Goal: Task Accomplishment & Management: Complete application form

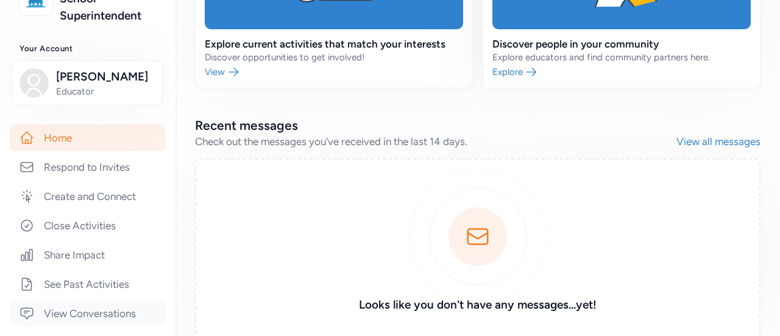
scroll to position [122, 0]
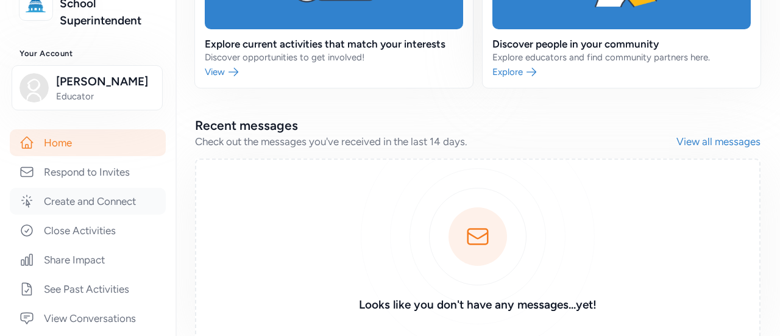
click at [118, 201] on link "Create and Connect" at bounding box center [88, 201] width 156 height 27
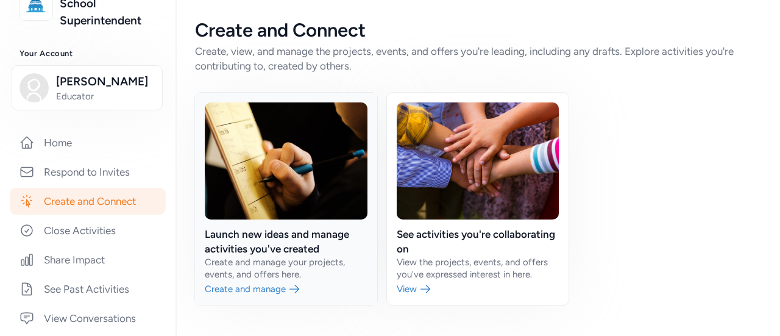
click at [271, 288] on link at bounding box center [286, 199] width 182 height 212
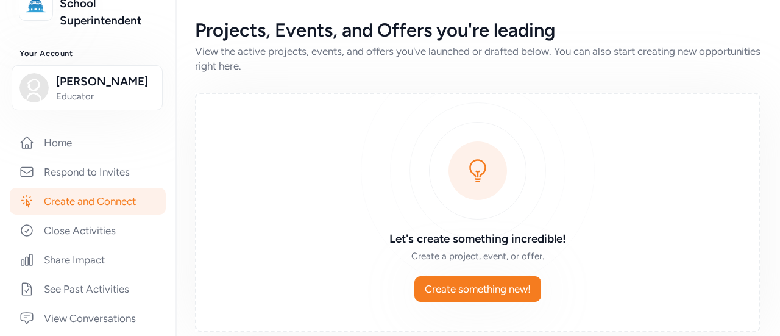
scroll to position [15, 0]
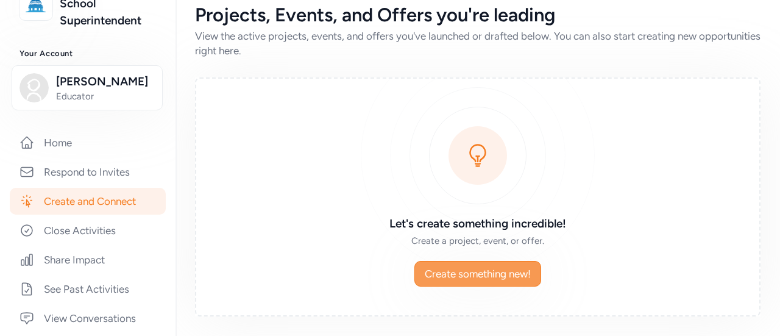
drag, startPoint x: 443, startPoint y: 274, endPoint x: 437, endPoint y: 272, distance: 6.6
click at [442, 274] on span "Create something new!" at bounding box center [478, 273] width 106 height 15
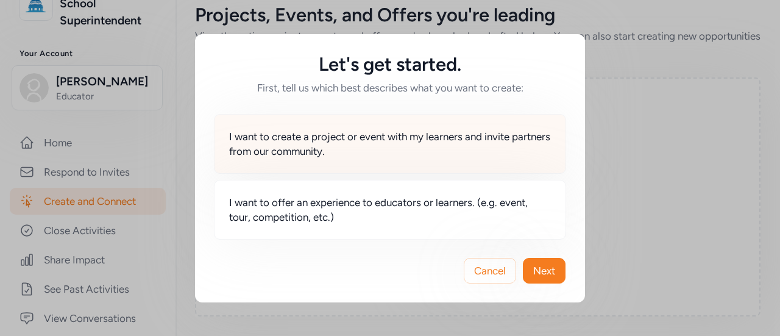
click at [353, 149] on span "I want to create a project or event with my learners and invite partners from o…" at bounding box center [390, 143] width 322 height 29
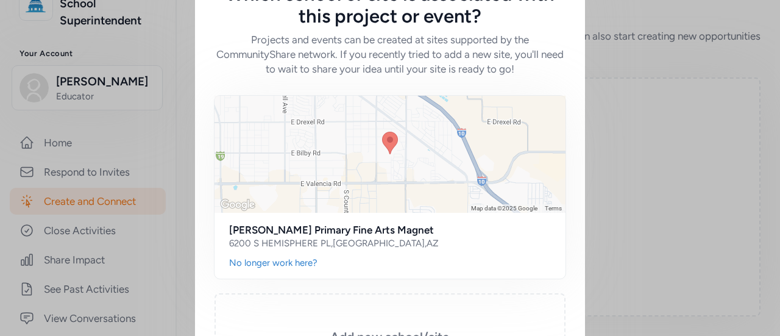
scroll to position [161, 0]
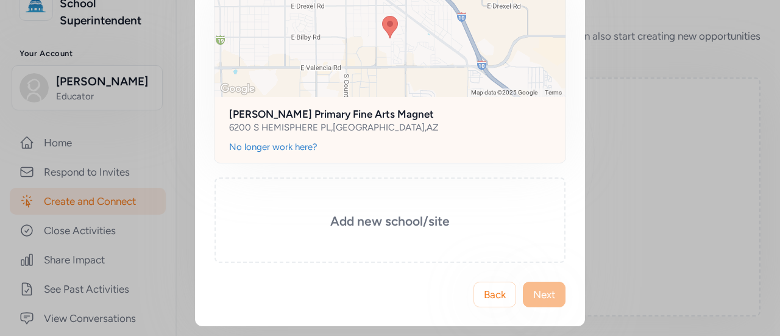
click at [353, 142] on div "No longer work here?" at bounding box center [390, 147] width 322 height 12
click at [352, 114] on h2 "[PERSON_NAME] Primary Fine Arts Magnet" at bounding box center [390, 114] width 322 height 15
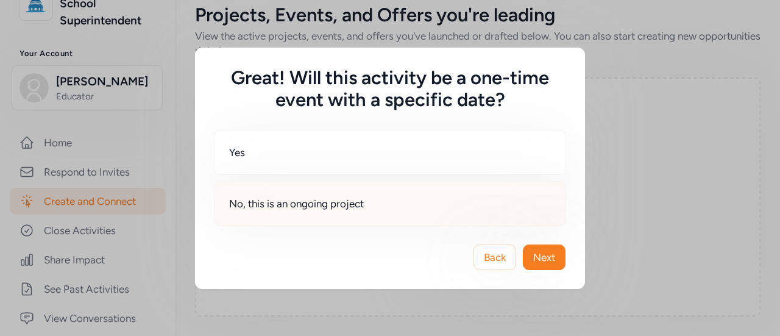
click at [345, 216] on div "No, this is an ongoing project" at bounding box center [390, 203] width 352 height 45
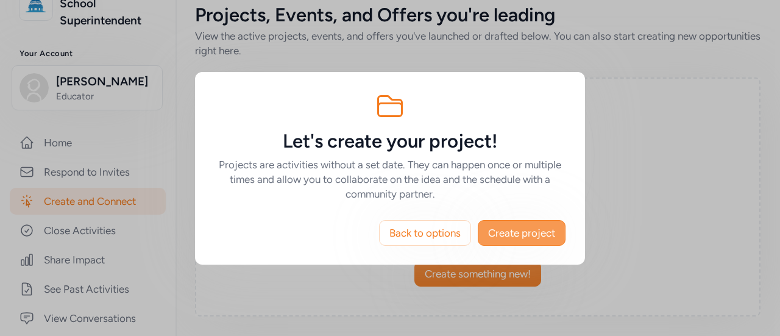
click at [525, 228] on span "Create project" at bounding box center [521, 232] width 67 height 15
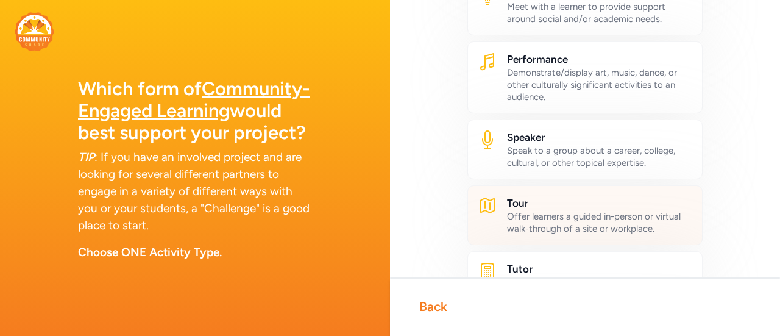
scroll to position [731, 0]
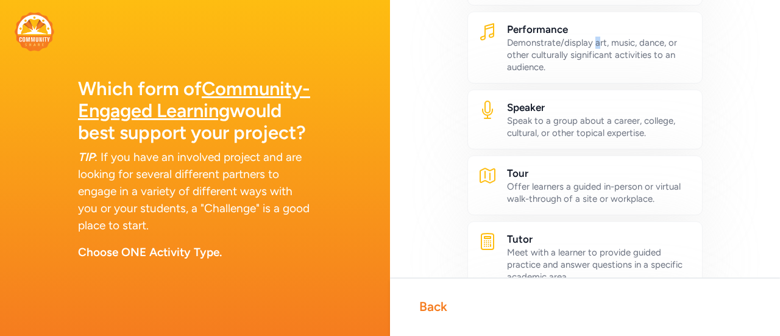
click at [601, 58] on div "Demonstrate/display art, music, dance, or other culturally significant activiti…" at bounding box center [599, 55] width 185 height 37
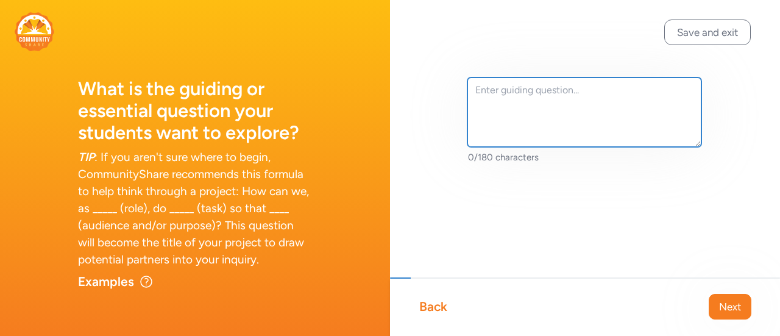
click at [565, 95] on textarea at bounding box center [584, 111] width 234 height 69
drag, startPoint x: 639, startPoint y: 97, endPoint x: 648, endPoint y: 90, distance: 10.8
click at [644, 93] on textarea at bounding box center [584, 111] width 234 height 69
click at [607, 109] on textarea at bounding box center [584, 111] width 234 height 69
drag, startPoint x: 620, startPoint y: 91, endPoint x: 616, endPoint y: 77, distance: 14.5
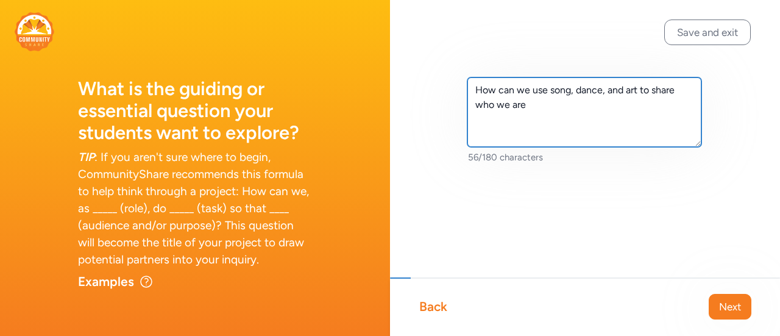
click at [621, 90] on textarea "How can we use song, dance, and art to share who we are" at bounding box center [584, 111] width 234 height 69
click at [562, 108] on textarea "How can we use song, dance, and/or visual art to share who we are" at bounding box center [584, 111] width 234 height 69
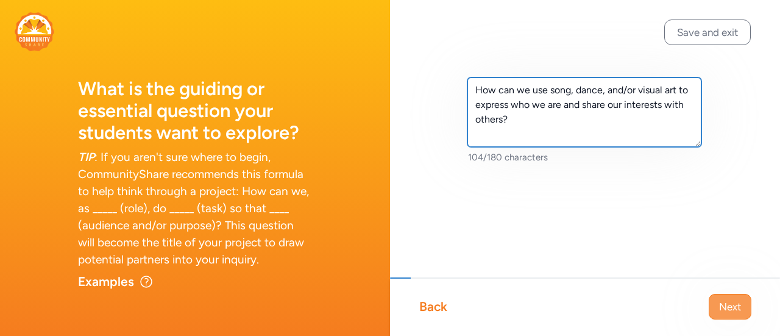
type textarea "How can we use song, dance, and/or visual art to express who we are and share o…"
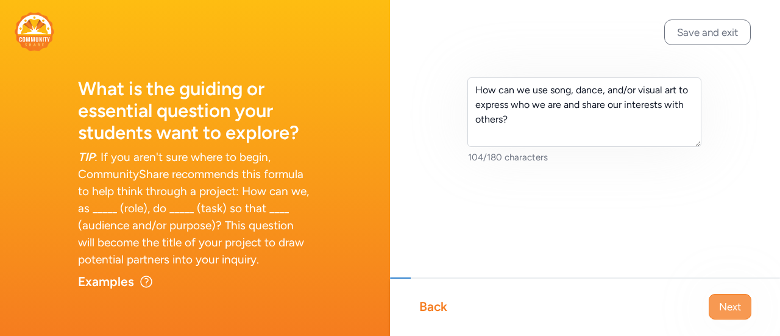
click at [725, 309] on span "Next" at bounding box center [730, 306] width 22 height 15
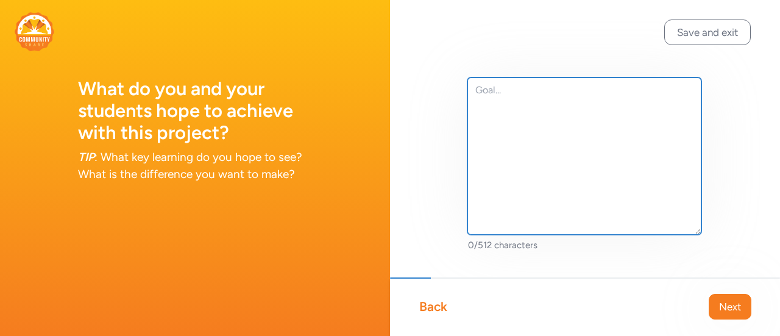
drag, startPoint x: 560, startPoint y: 116, endPoint x: 566, endPoint y: 108, distance: 10.1
click at [560, 115] on textarea at bounding box center [584, 155] width 234 height 157
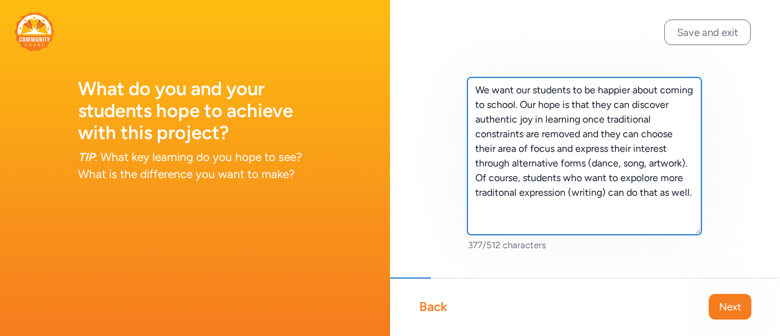
click at [563, 191] on textarea "We want our students to be happier about coming to school. Our hope is that the…" at bounding box center [584, 155] width 234 height 157
click at [611, 208] on textarea "We want our students to be happier about coming to school. Our hope is that the…" at bounding box center [584, 155] width 234 height 157
click at [492, 147] on textarea "We want our students to be happier about coming to school. Our hope is that the…" at bounding box center [584, 155] width 234 height 157
click at [549, 107] on textarea "We want our students to be happier about coming to school. Our hope is that the…" at bounding box center [584, 155] width 234 height 157
drag, startPoint x: 520, startPoint y: 131, endPoint x: 575, endPoint y: 122, distance: 55.5
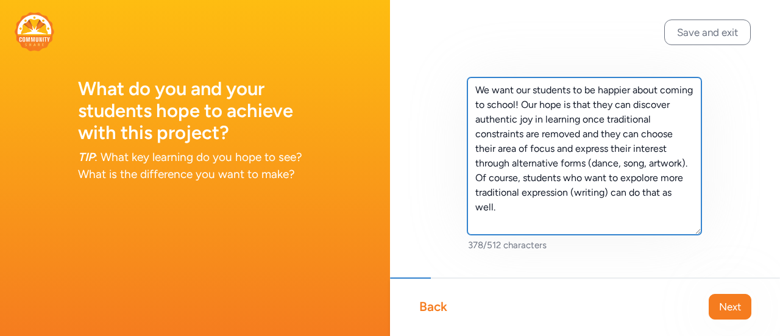
click at [575, 122] on textarea "We want our students to be happier about coming to school! Our hope is that the…" at bounding box center [584, 155] width 234 height 157
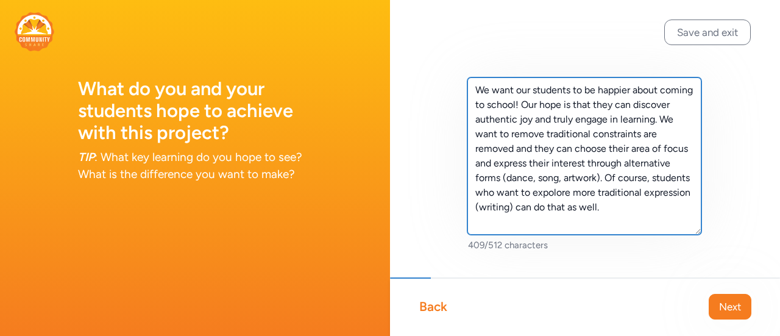
click at [527, 153] on textarea "We want our students to be happier about coming to school! Our hope is that the…" at bounding box center [584, 155] width 234 height 157
click at [653, 174] on textarea "We want our students to be happier about coming to school! Our hope is that the…" at bounding box center [584, 155] width 234 height 157
click at [654, 181] on textarea "We want our students to be happier about coming to school! Our hope is that the…" at bounding box center [584, 155] width 234 height 157
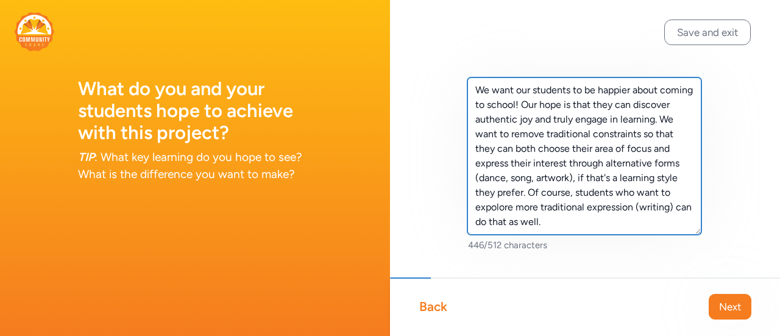
drag, startPoint x: 666, startPoint y: 222, endPoint x: 623, endPoint y: 191, distance: 53.4
click at [623, 191] on textarea "We want our students to be happier about coming to school! Our hope is that the…" at bounding box center [584, 155] width 234 height 157
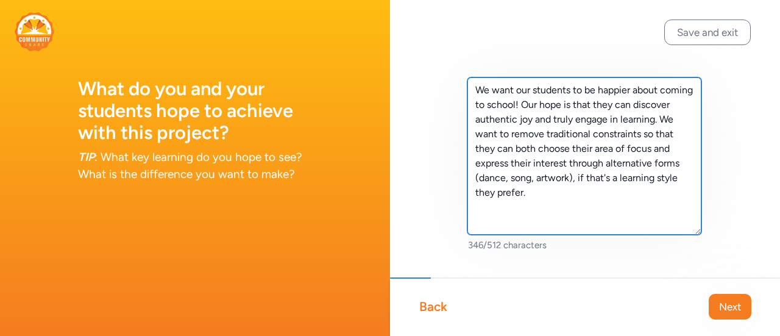
click at [528, 151] on textarea "We want our students to be happier about coming to school! Our hope is that the…" at bounding box center [584, 155] width 234 height 157
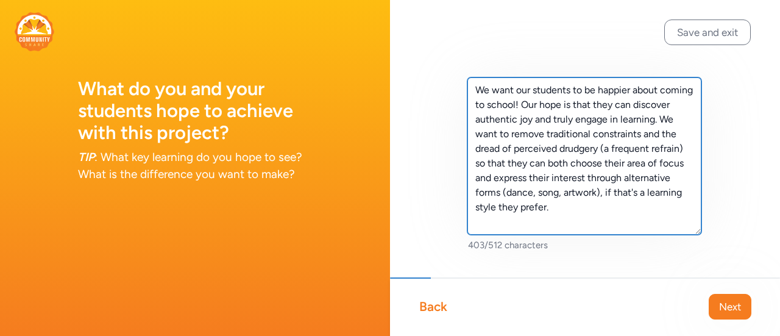
click at [474, 178] on textarea "We want our students to be happier about coming to school! Our hope is that the…" at bounding box center [584, 155] width 234 height 157
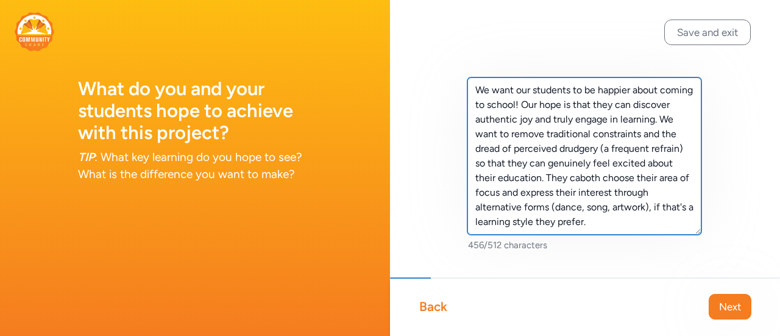
drag, startPoint x: 507, startPoint y: 190, endPoint x: 467, endPoint y: 189, distance: 40.2
click at [467, 189] on textarea "We want our students to be happier about coming to school! Our hope is that the…" at bounding box center [584, 155] width 234 height 157
drag, startPoint x: 663, startPoint y: 221, endPoint x: 508, endPoint y: 224, distance: 155.4
click at [508, 224] on textarea "We want our students to be happier about coming to school! Our hope is that the…" at bounding box center [584, 155] width 234 height 157
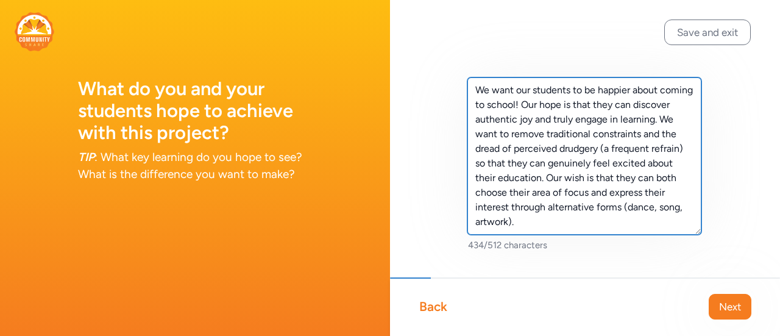
click at [608, 178] on textarea "We want our students to be happier about coming to school! Our hope is that the…" at bounding box center [584, 155] width 234 height 157
drag, startPoint x: 607, startPoint y: 221, endPoint x: 475, endPoint y: 205, distance: 133.1
click at [475, 205] on textarea "We want our students to be happier about coming to school! Our hope is that the…" at bounding box center [584, 155] width 234 height 157
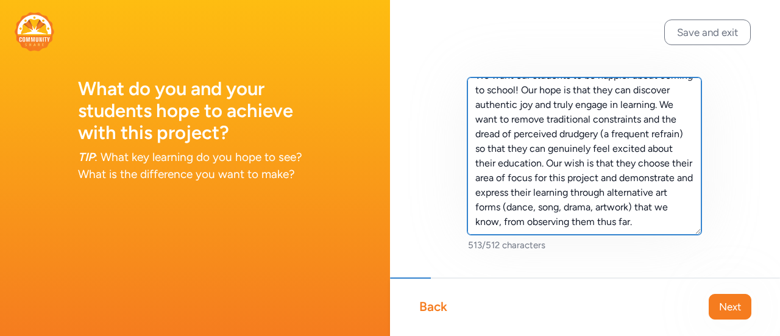
scroll to position [29, 0]
drag, startPoint x: 655, startPoint y: 224, endPoint x: 637, endPoint y: 205, distance: 26.7
click at [637, 205] on textarea "We want our students to be happier about coming to school! Our hope is that the…" at bounding box center [584, 155] width 234 height 157
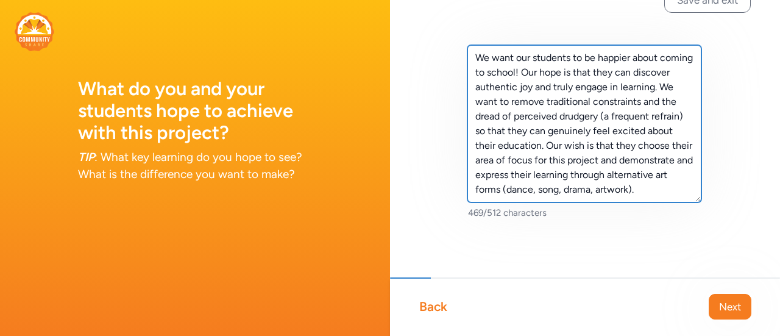
scroll to position [0, 0]
type textarea "We want our students to be happier about coming to school! Our hope is that the…"
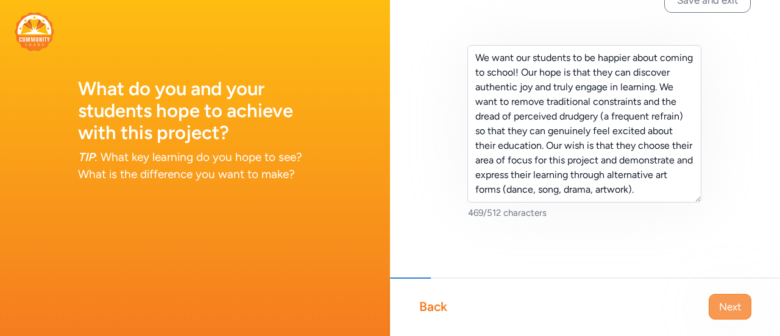
click at [738, 310] on span "Next" at bounding box center [730, 306] width 22 height 15
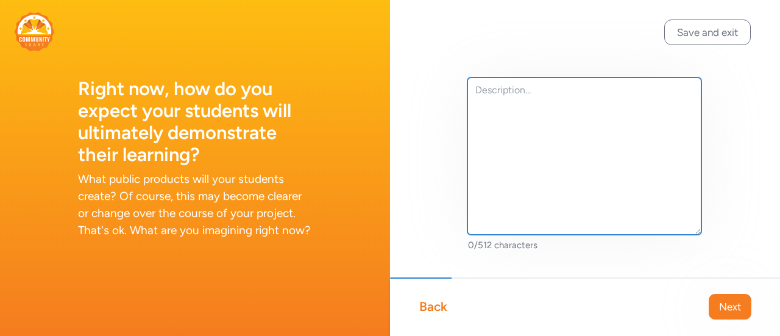
click at [537, 133] on textarea at bounding box center [584, 155] width 234 height 157
type textarea "W"
type textarea "e"
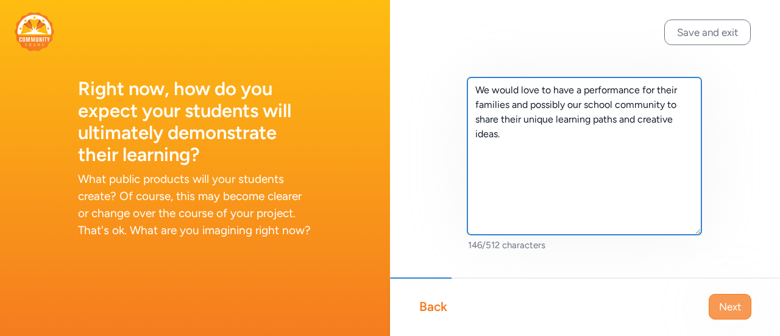
type textarea "We would love to have a performance for their families and possibly our school …"
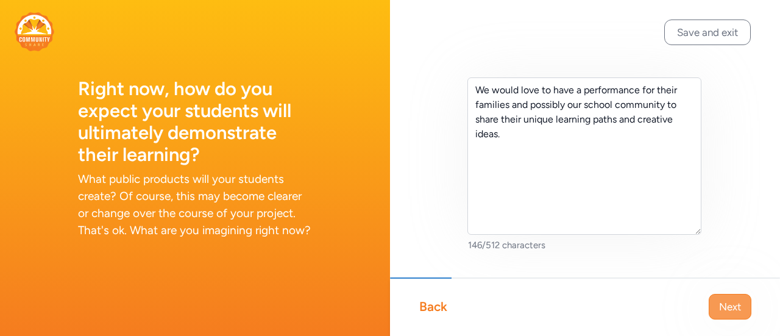
click at [734, 306] on span "Next" at bounding box center [730, 306] width 22 height 15
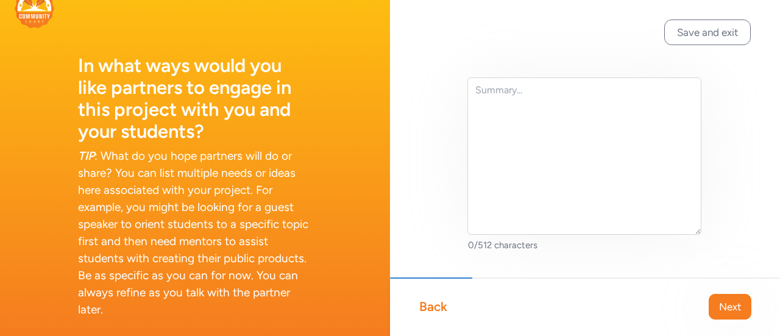
scroll to position [35, 0]
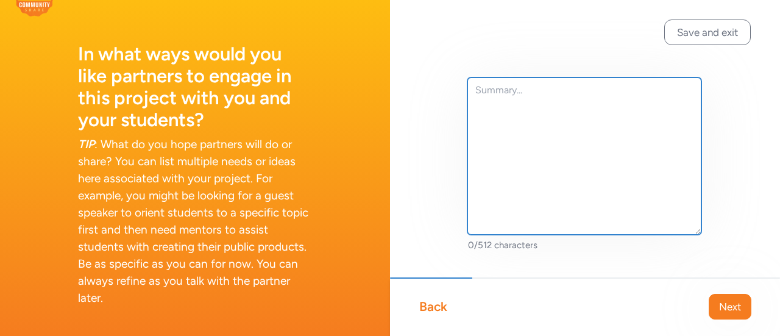
drag, startPoint x: 610, startPoint y: 108, endPoint x: 623, endPoint y: 106, distance: 12.9
click at [611, 107] on textarea at bounding box center [584, 155] width 234 height 157
type textarea "W"
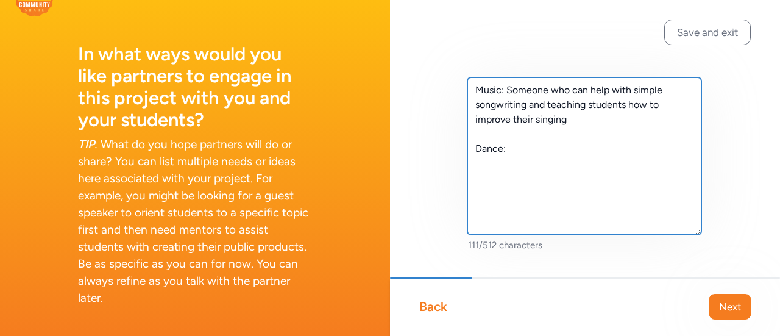
click at [510, 86] on textarea "Music: Someone who can help with simple songwriting and teaching students how t…" at bounding box center [584, 155] width 234 height 157
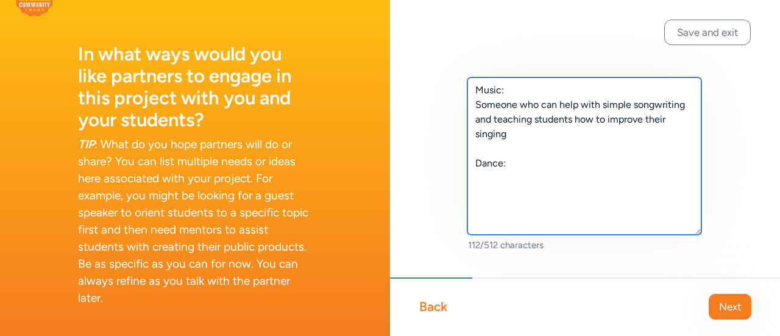
click at [528, 131] on textarea "Music: Someone who can help with simple songwriting and teaching students how t…" at bounding box center [584, 155] width 234 height 157
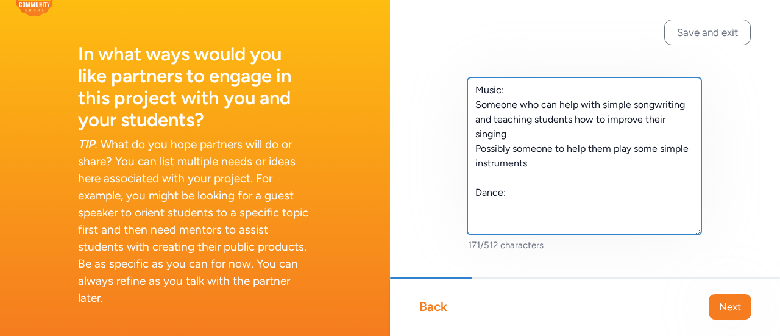
click at [557, 193] on textarea "Music: Someone who can help with simple songwriting and teaching students how t…" at bounding box center [584, 155] width 234 height 157
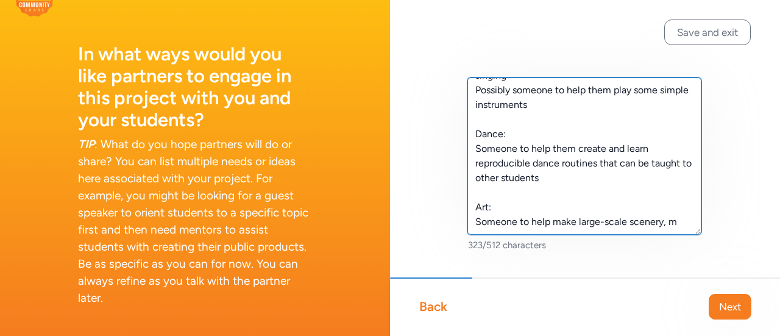
scroll to position [66, 0]
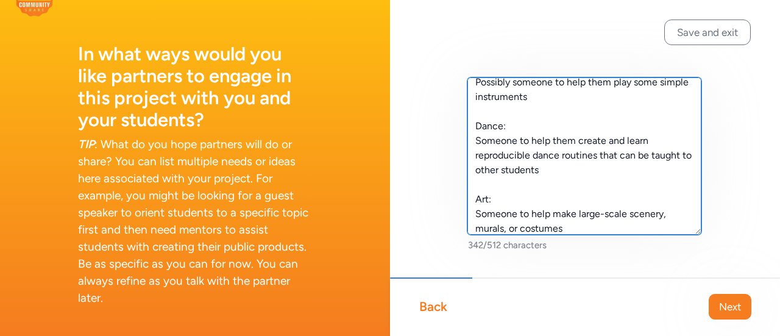
type textarea "Music: Someone who can help with simple songwriting and teaching students how t…"
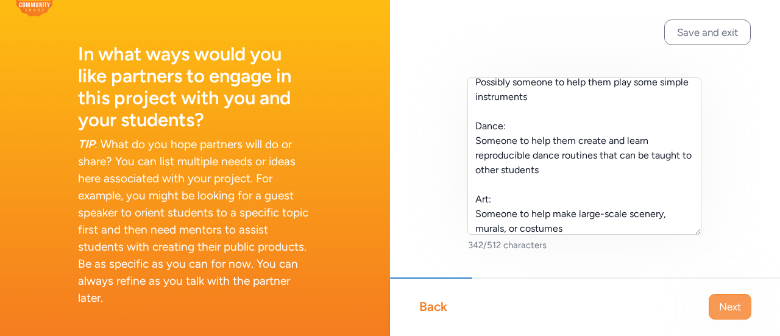
click at [730, 302] on span "Next" at bounding box center [730, 306] width 22 height 15
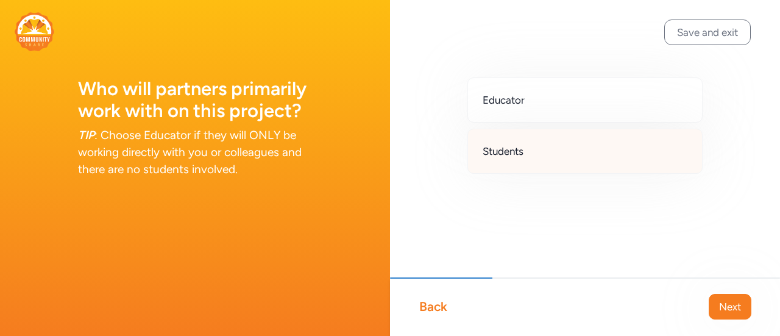
click at [565, 152] on div "Students" at bounding box center [584, 151] width 235 height 45
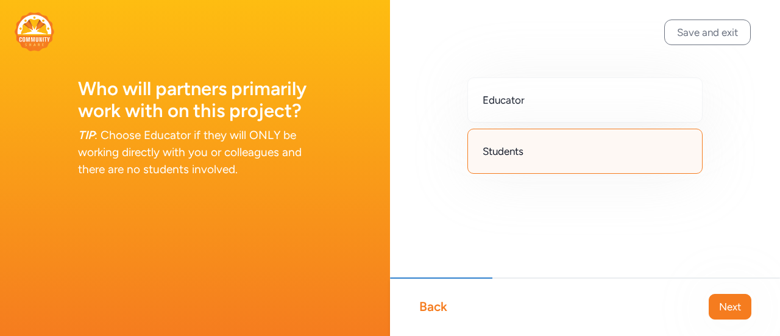
click at [728, 309] on span "Next" at bounding box center [730, 306] width 22 height 15
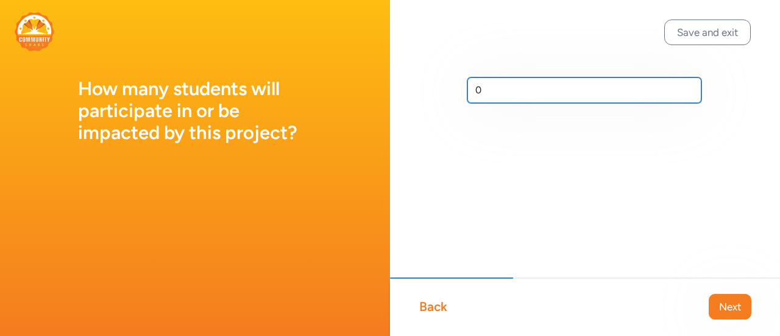
drag, startPoint x: 504, startPoint y: 86, endPoint x: 305, endPoint y: 86, distance: 199.8
click at [307, 87] on div "How many students will participate in or be impacted by this project? Save and …" at bounding box center [390, 168] width 780 height 336
type input "37"
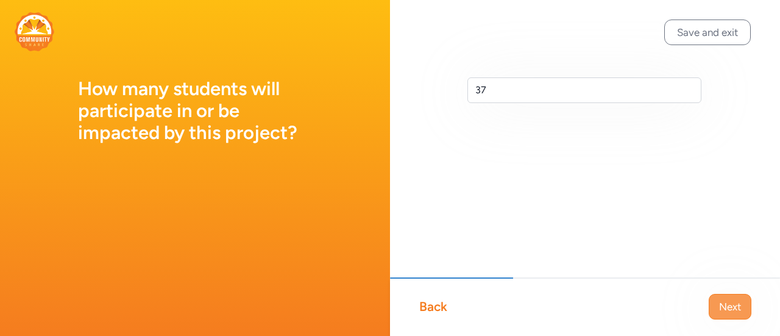
click at [733, 309] on span "Next" at bounding box center [730, 306] width 22 height 15
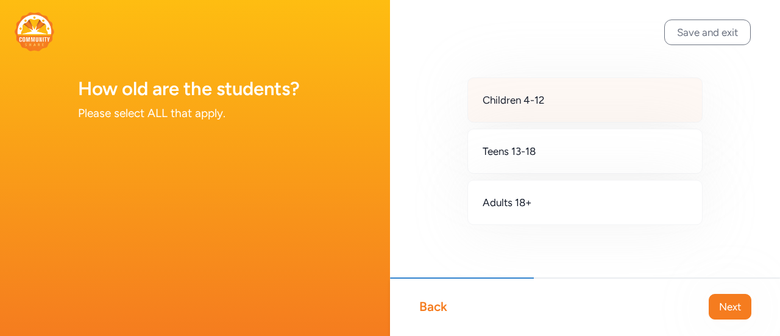
click at [561, 107] on div "Children 4-12" at bounding box center [584, 99] width 235 height 45
click at [730, 308] on span "Next" at bounding box center [730, 306] width 22 height 15
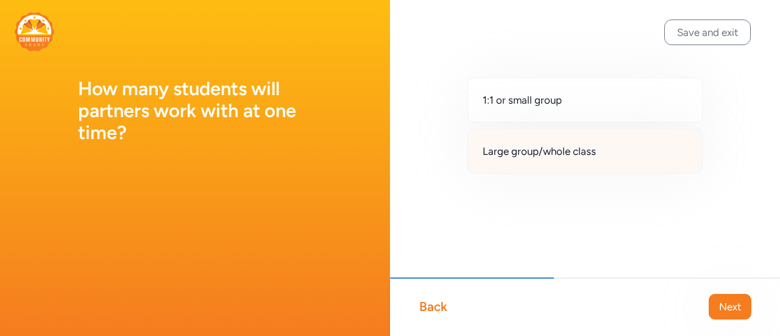
click at [574, 169] on div "Large group/whole class" at bounding box center [584, 151] width 235 height 45
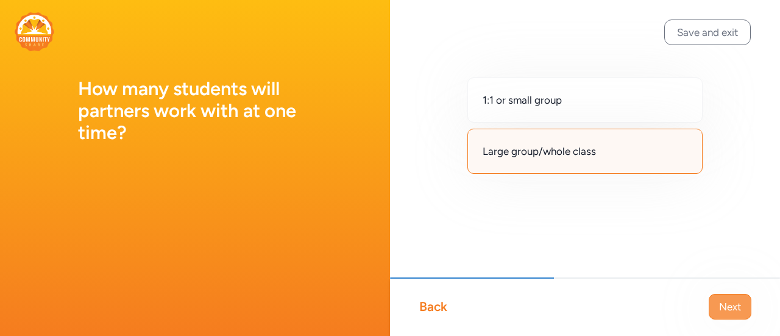
click at [727, 310] on span "Next" at bounding box center [730, 306] width 22 height 15
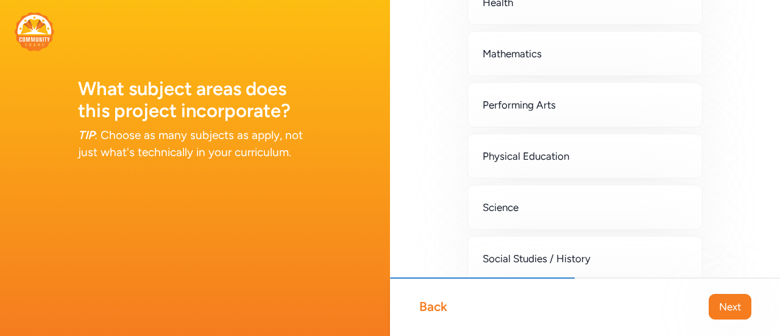
scroll to position [305, 0]
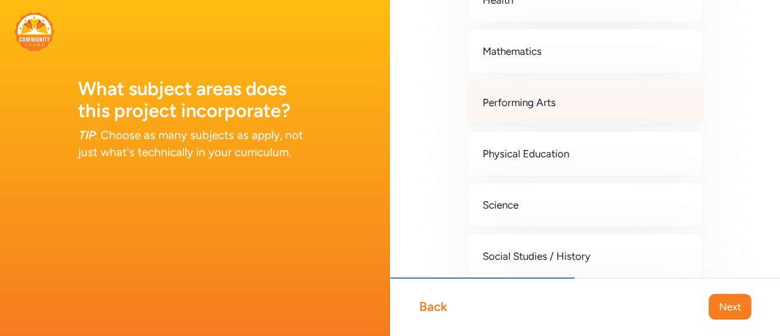
click at [654, 125] on div "Performing Arts" at bounding box center [584, 102] width 235 height 45
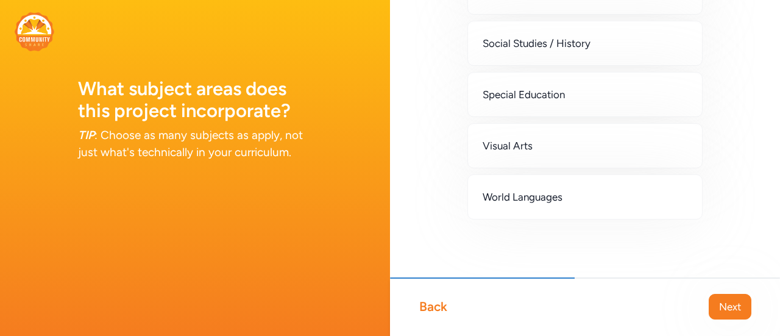
scroll to position [532, 0]
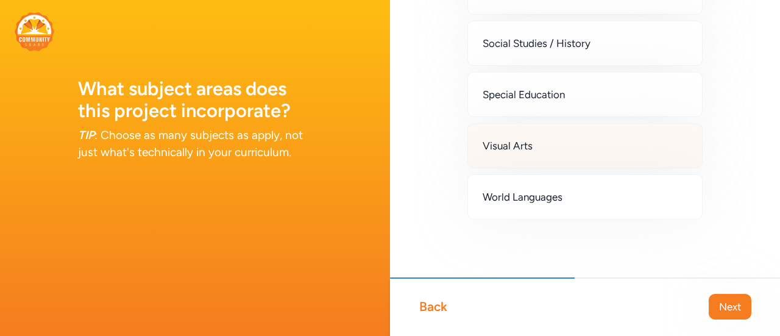
click at [551, 148] on div "Visual Arts" at bounding box center [584, 145] width 235 height 45
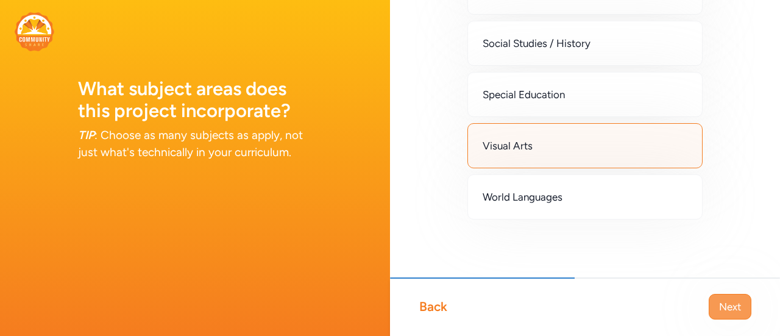
click at [730, 302] on span "Next" at bounding box center [730, 306] width 22 height 15
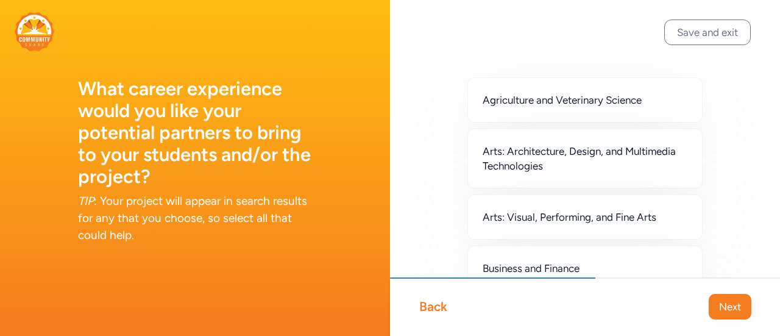
scroll to position [61, 0]
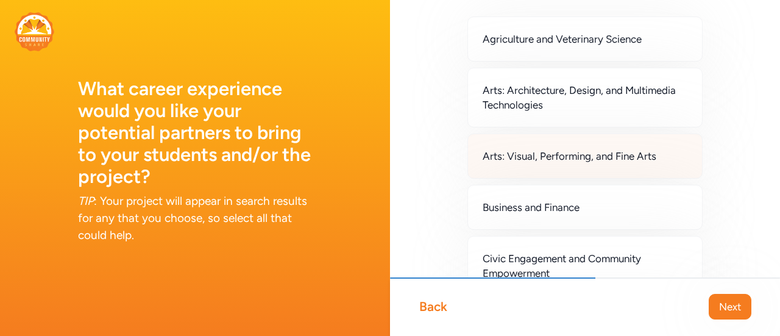
click at [615, 154] on span "Arts: Visual, Performing, and Fine Arts" at bounding box center [569, 156] width 174 height 15
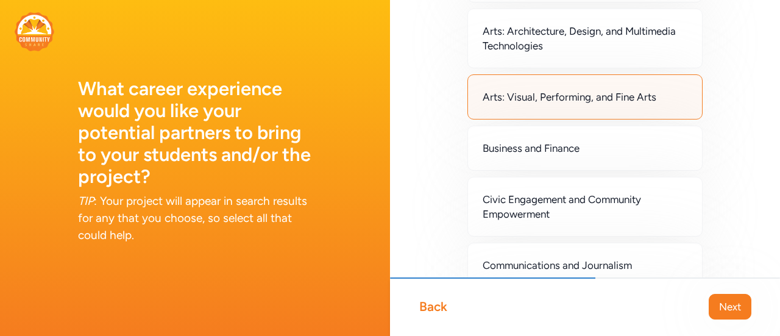
scroll to position [122, 0]
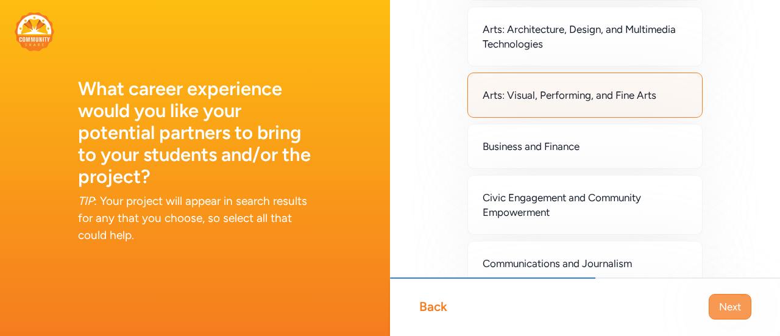
click at [733, 306] on span "Next" at bounding box center [730, 306] width 22 height 15
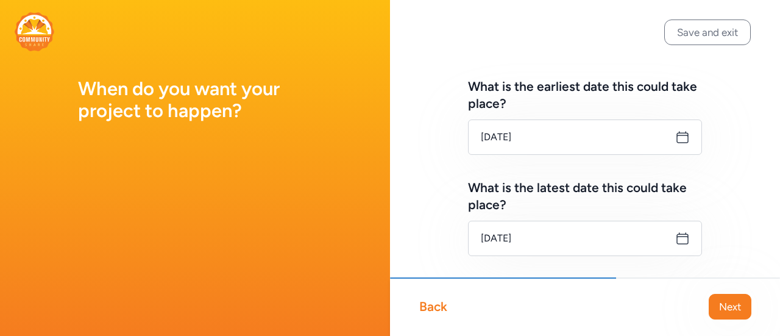
click at [675, 142] on icon at bounding box center [682, 137] width 15 height 15
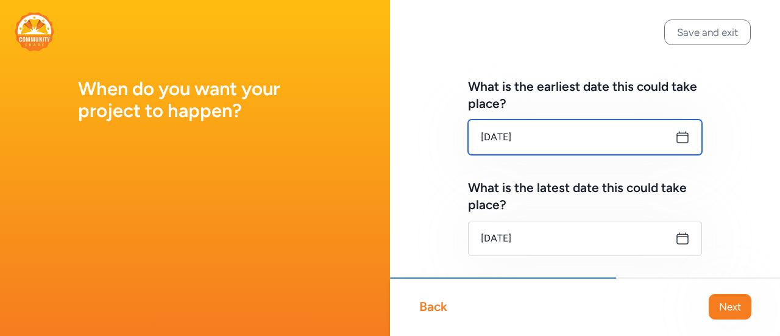
click at [547, 134] on input "[DATE]" at bounding box center [585, 136] width 234 height 35
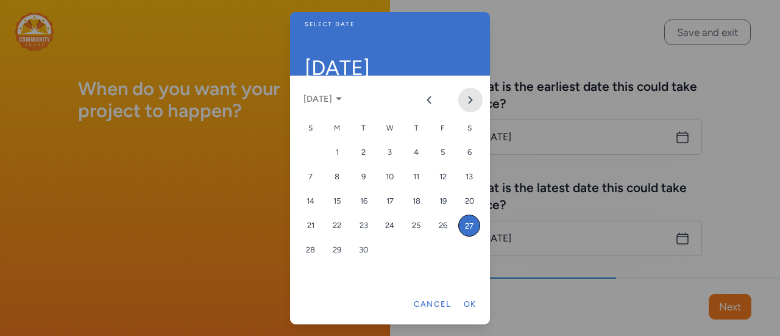
click at [469, 96] on icon "Next month" at bounding box center [470, 100] width 10 height 10
click at [331, 252] on div "27" at bounding box center [337, 250] width 22 height 22
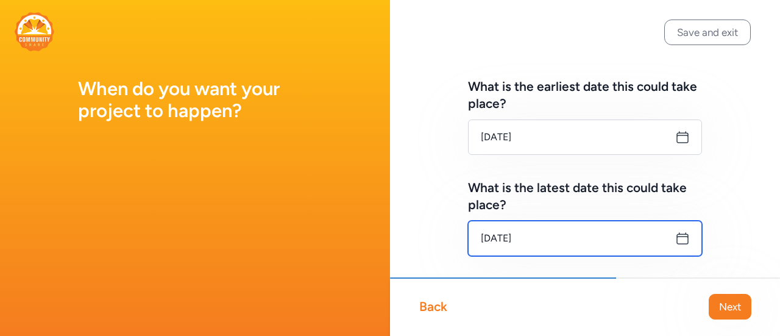
click at [531, 244] on input "[DATE]" at bounding box center [585, 238] width 234 height 35
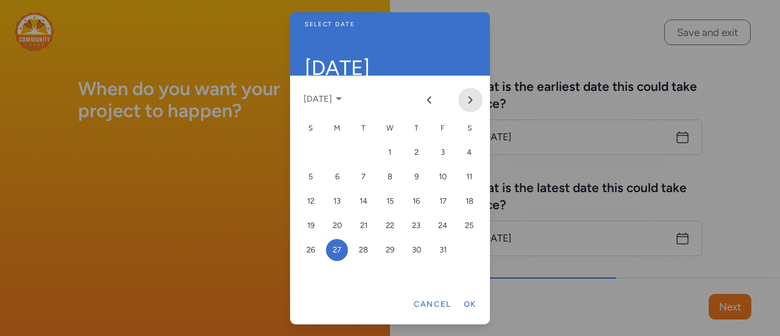
click at [470, 96] on icon "Next month" at bounding box center [470, 100] width 10 height 10
click at [471, 96] on icon "Next month" at bounding box center [470, 100] width 10 height 10
click at [472, 100] on icon "Next month" at bounding box center [470, 100] width 3 height 6
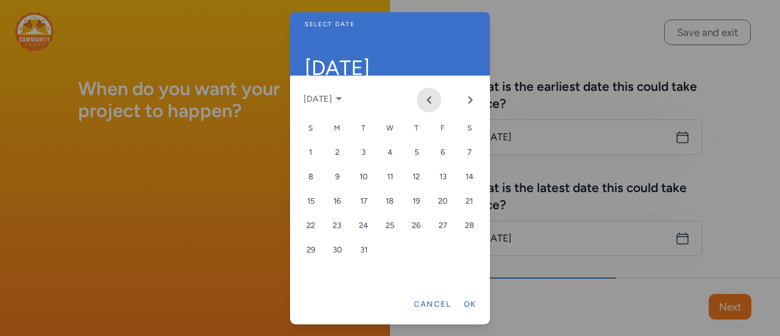
click at [425, 97] on icon "Previous month" at bounding box center [429, 100] width 10 height 10
click at [431, 102] on icon "Previous month" at bounding box center [429, 100] width 10 height 10
click at [333, 254] on div "26" at bounding box center [337, 250] width 22 height 22
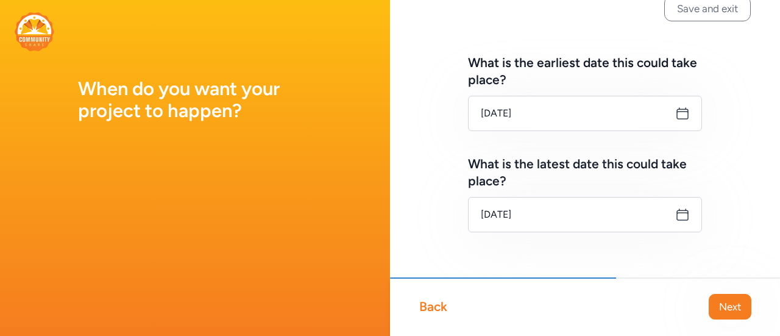
scroll to position [37, 0]
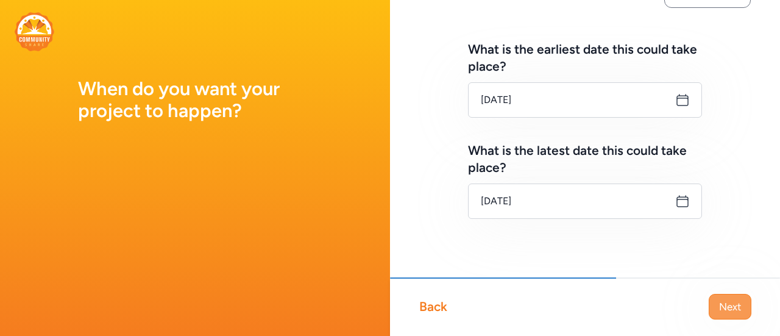
click at [722, 304] on span "Next" at bounding box center [730, 306] width 22 height 15
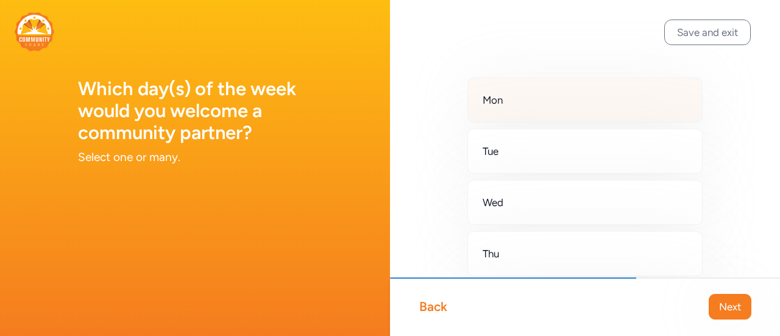
click at [530, 109] on div "Mon" at bounding box center [584, 99] width 235 height 45
click at [524, 156] on div "Tue" at bounding box center [584, 151] width 235 height 45
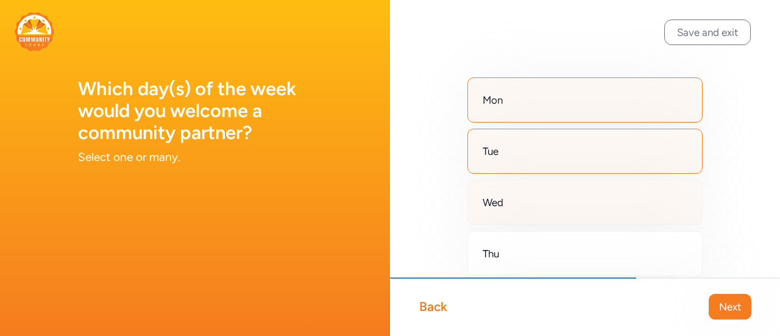
click at [528, 203] on div "Wed" at bounding box center [584, 202] width 235 height 45
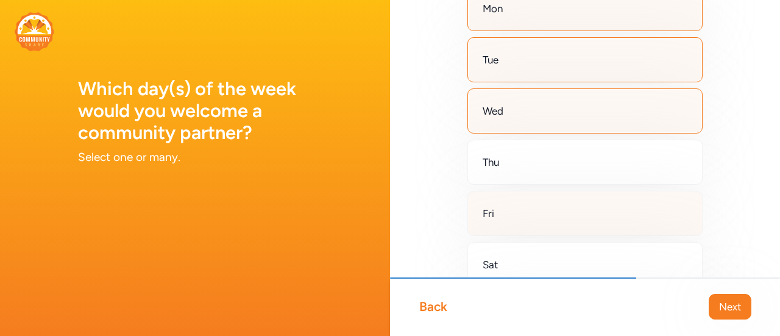
scroll to position [122, 0]
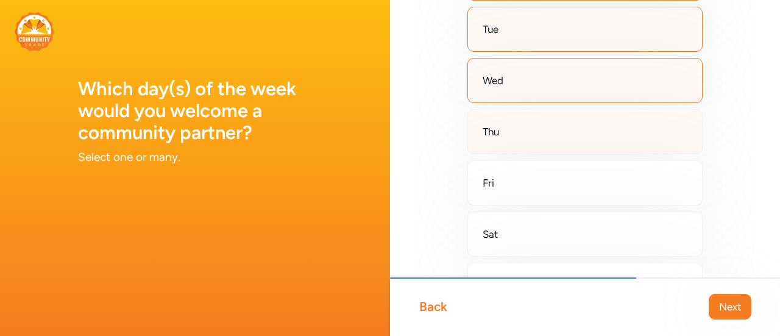
click at [579, 132] on div "Thu" at bounding box center [584, 131] width 235 height 45
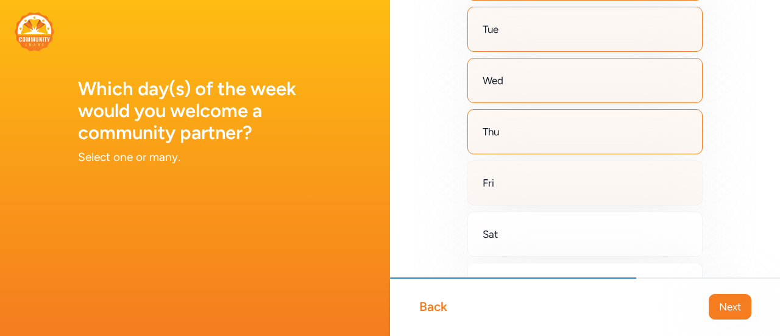
click at [569, 188] on div "Fri" at bounding box center [584, 182] width 235 height 45
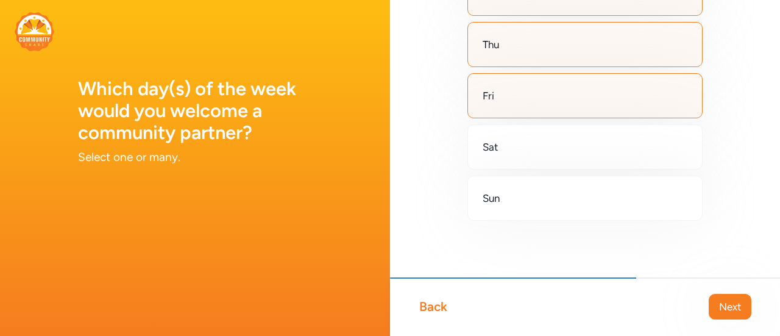
scroll to position [210, 0]
click at [736, 309] on span "Next" at bounding box center [730, 306] width 22 height 15
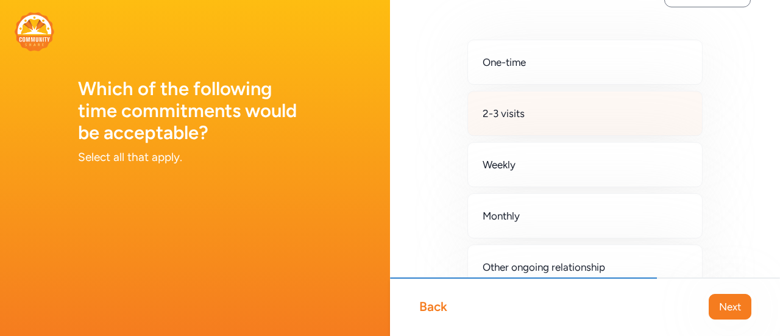
scroll to position [37, 0]
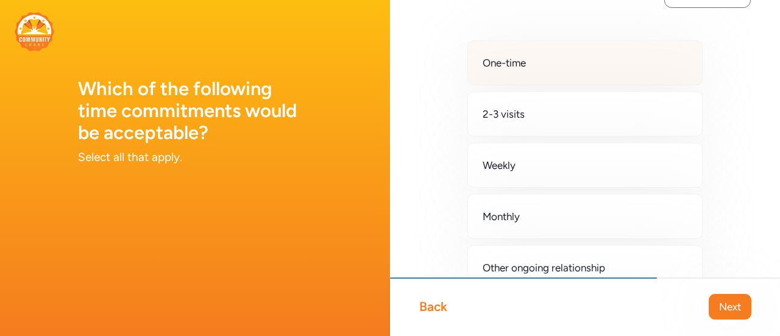
click at [539, 66] on div "One-time" at bounding box center [584, 62] width 235 height 45
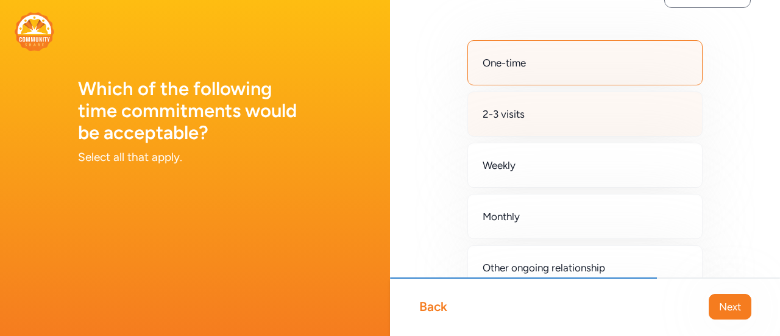
click at [549, 122] on div "2-3 visits" at bounding box center [584, 113] width 235 height 45
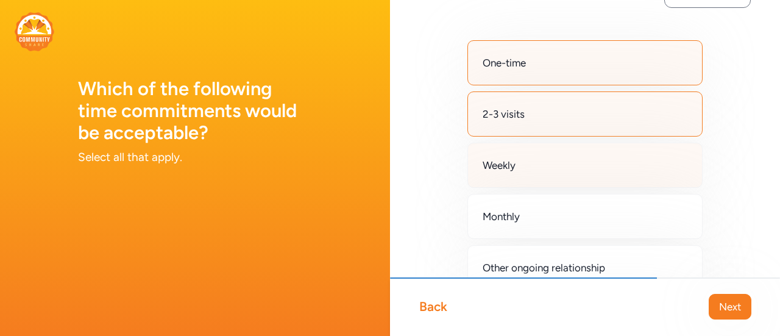
click at [532, 170] on div "Weekly" at bounding box center [584, 165] width 235 height 45
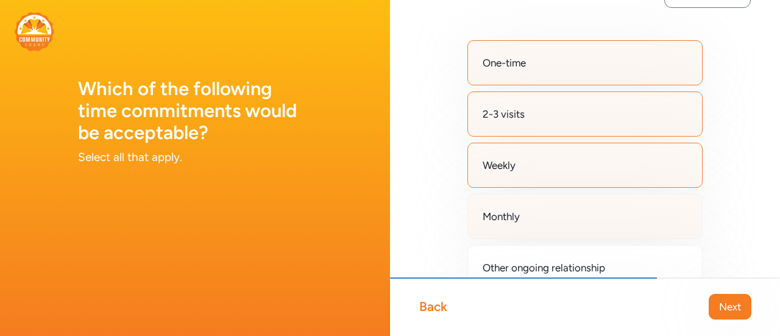
click at [531, 219] on div "Monthly" at bounding box center [584, 216] width 235 height 45
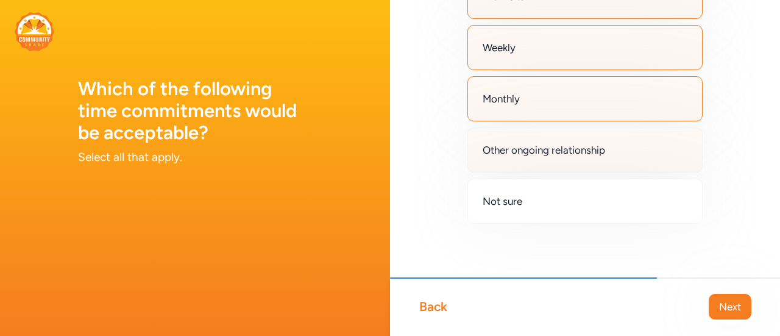
scroll to position [159, 0]
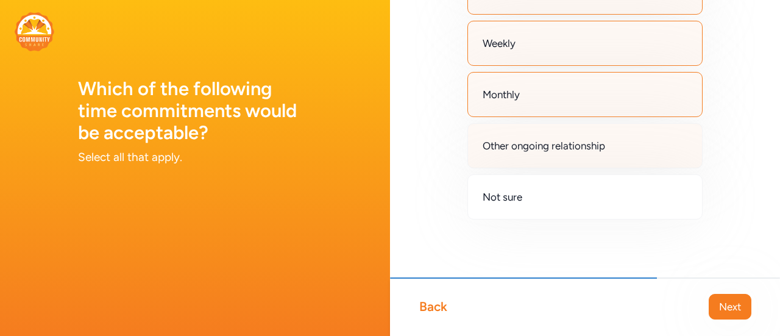
click at [583, 149] on span "Other ongoing relationship" at bounding box center [543, 145] width 122 height 15
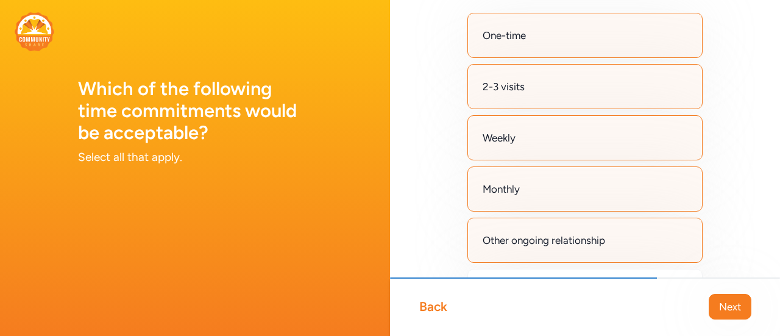
scroll to position [37, 0]
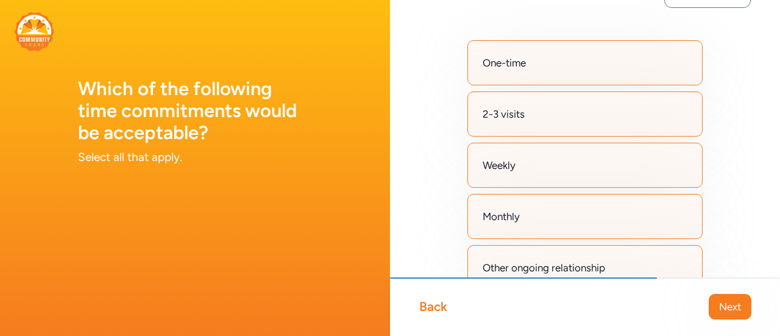
click at [579, 73] on div "One-time" at bounding box center [584, 62] width 235 height 45
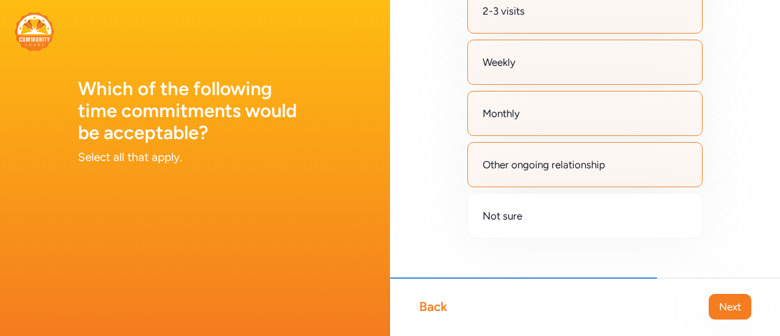
scroll to position [159, 0]
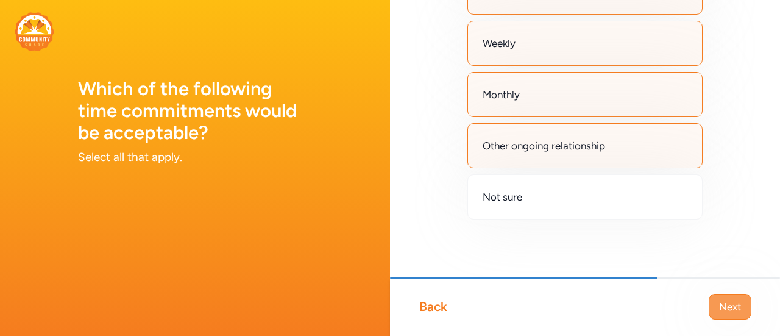
click at [735, 311] on span "Next" at bounding box center [730, 306] width 22 height 15
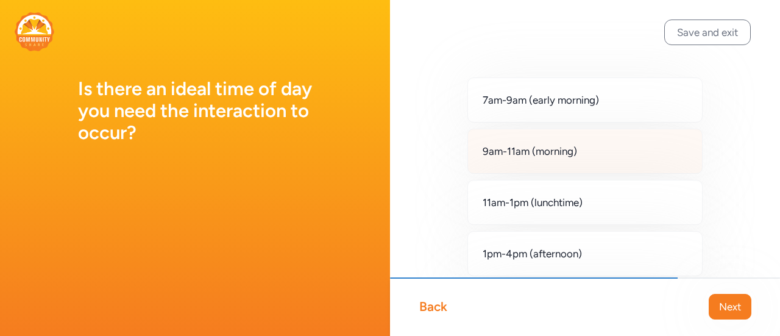
click at [553, 162] on div "9am-11am (morning)" at bounding box center [584, 151] width 235 height 45
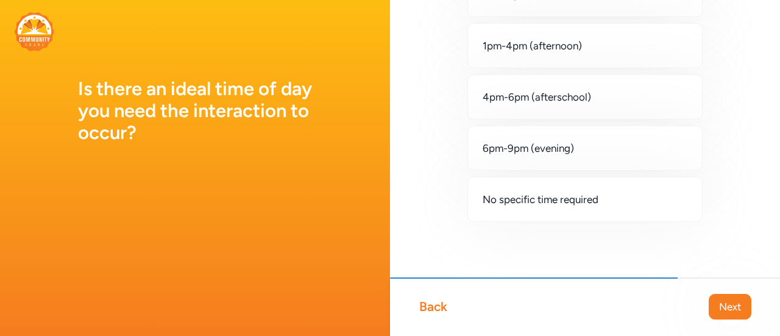
scroll to position [210, 0]
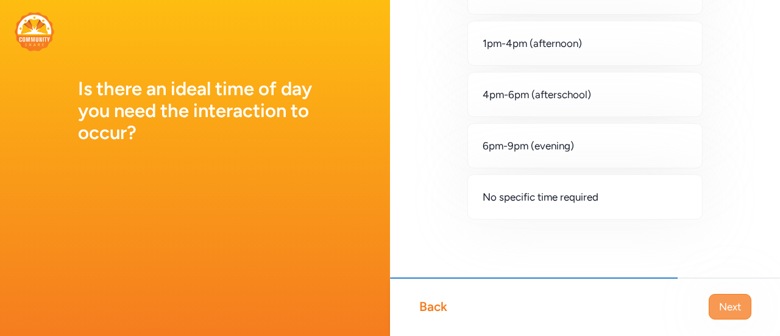
click at [728, 311] on span "Next" at bounding box center [730, 306] width 22 height 15
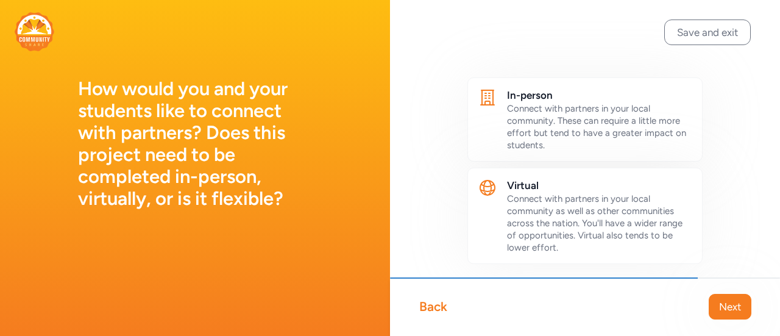
scroll to position [44, 0]
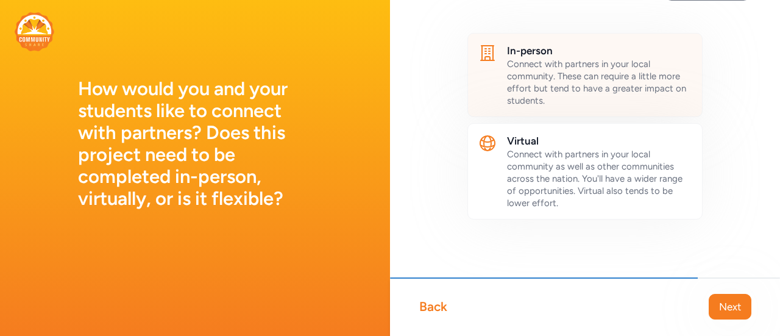
click at [565, 97] on div "Connect with partners in your local community. These can require a little more …" at bounding box center [599, 82] width 185 height 49
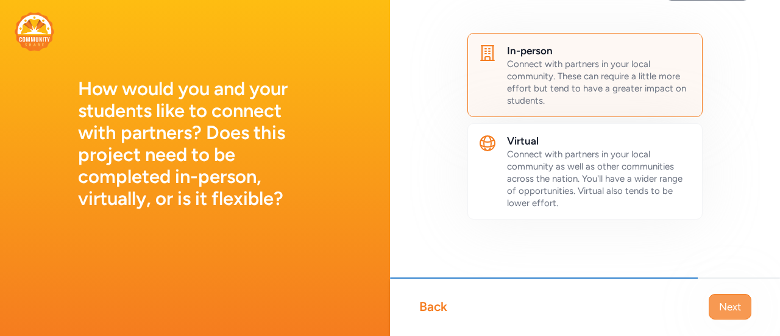
click at [724, 311] on span "Next" at bounding box center [730, 306] width 22 height 15
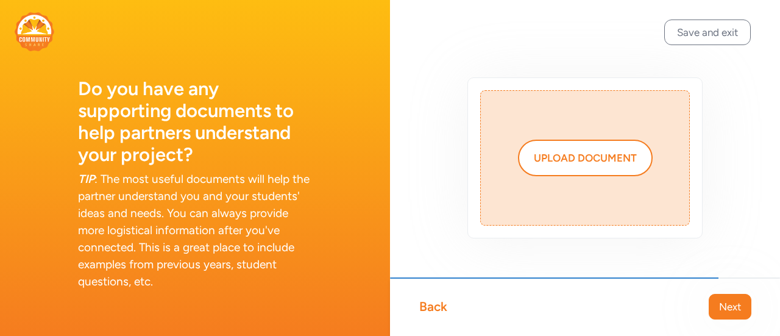
click at [443, 307] on div "Back" at bounding box center [433, 306] width 28 height 17
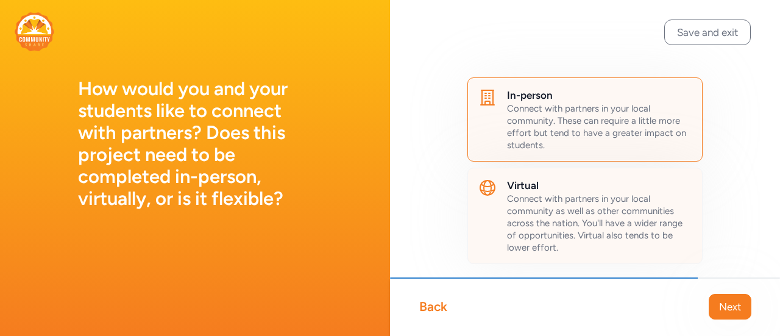
click at [628, 206] on span "Connect with partners in your local community as well as other communities acro…" at bounding box center [594, 223] width 175 height 60
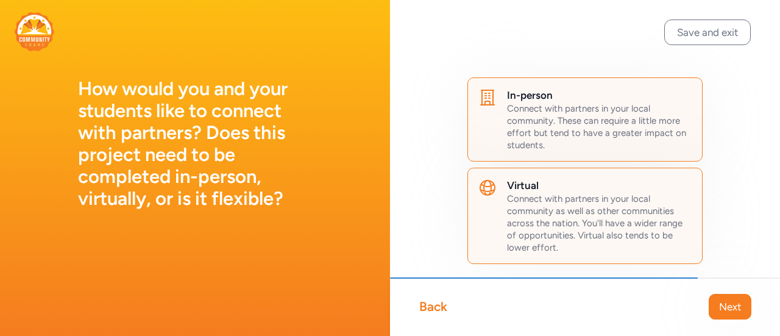
click at [598, 236] on span "Connect with partners in your local community as well as other communities acro…" at bounding box center [594, 223] width 175 height 60
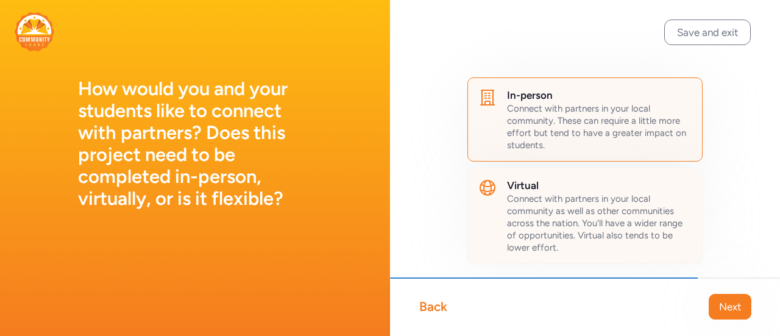
drag, startPoint x: 660, startPoint y: 217, endPoint x: 669, endPoint y: 214, distance: 9.8
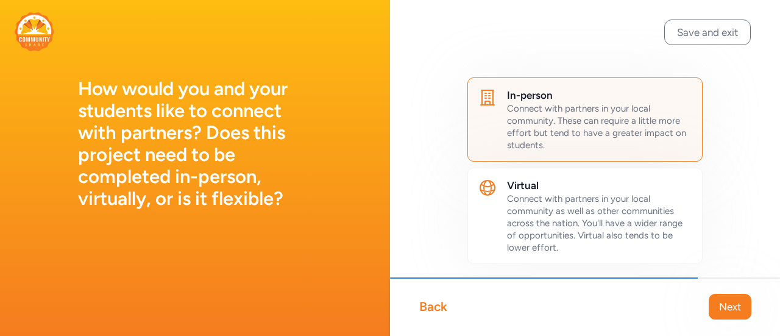
click at [660, 217] on div "Connect with partners in your local community as well as other communities acro…" at bounding box center [599, 222] width 185 height 61
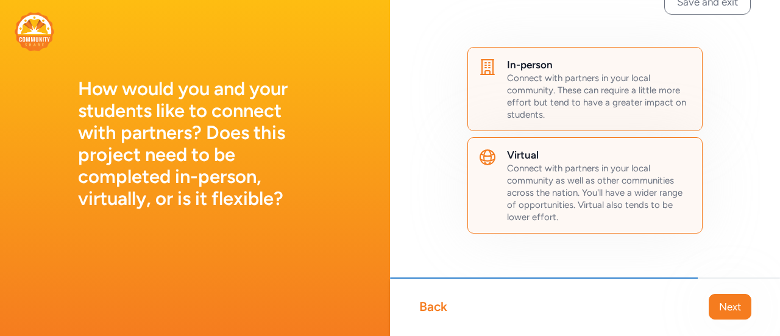
scroll to position [44, 0]
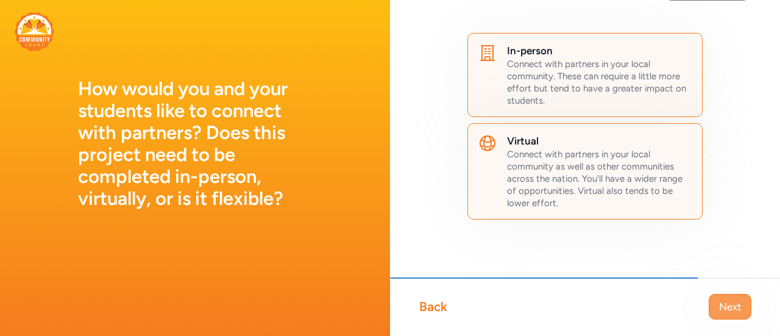
click at [724, 296] on button "Next" at bounding box center [729, 307] width 43 height 26
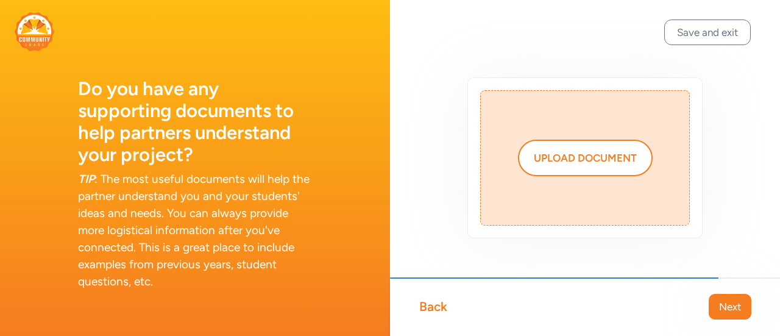
scroll to position [19, 0]
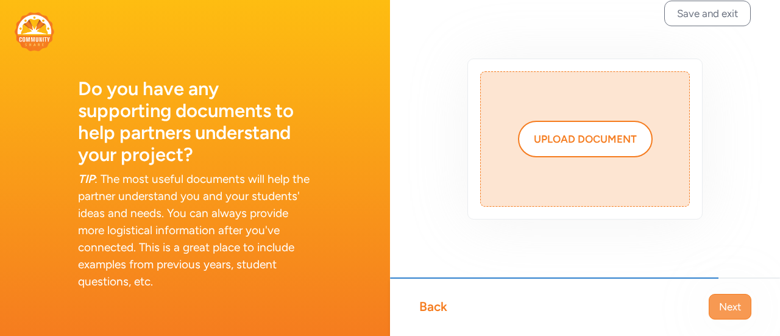
click at [725, 306] on span "Next" at bounding box center [730, 306] width 22 height 15
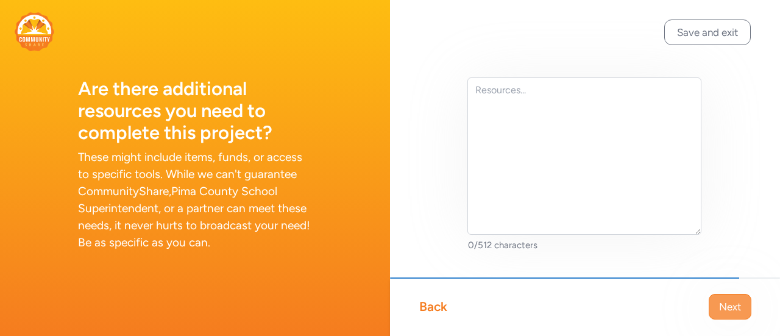
click at [726, 303] on span "Next" at bounding box center [730, 306] width 22 height 15
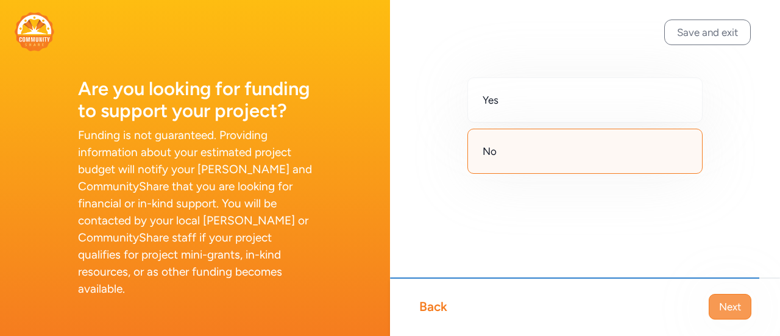
click at [732, 308] on span "Next" at bounding box center [730, 306] width 22 height 15
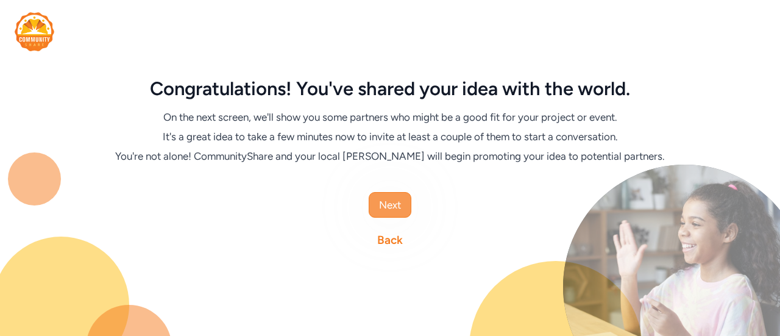
click at [377, 202] on button "Next" at bounding box center [390, 205] width 43 height 26
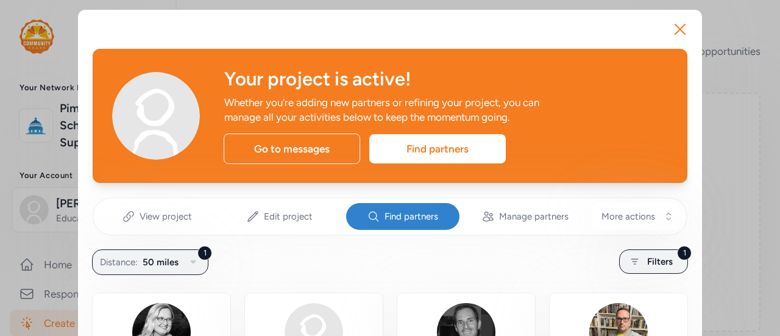
click at [394, 220] on span "Find partners" at bounding box center [411, 216] width 54 height 12
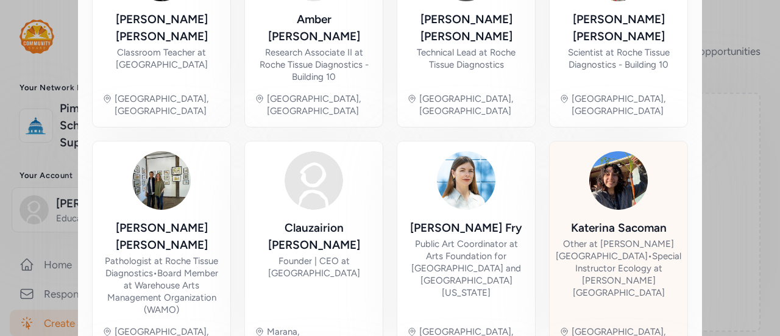
scroll to position [365, 0]
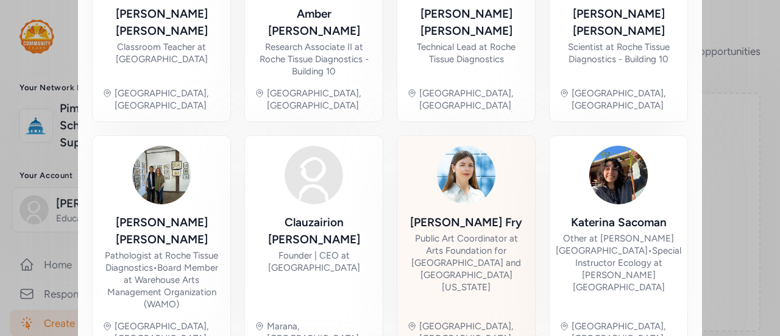
click at [473, 232] on div "Public Art Coordinator at Arts Foundation for [GEOGRAPHIC_DATA] and [GEOGRAPHIC…" at bounding box center [466, 262] width 118 height 61
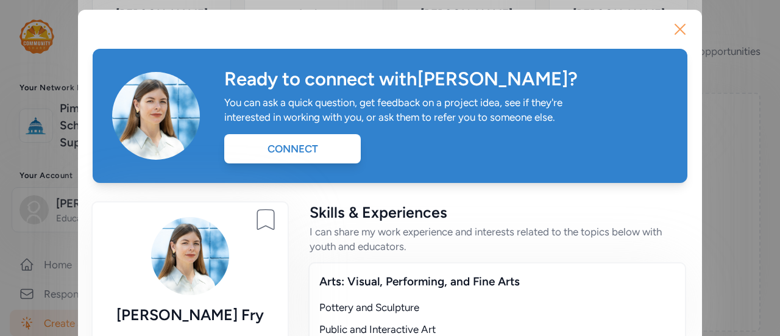
click at [673, 21] on icon "button" at bounding box center [679, 28] width 19 height 19
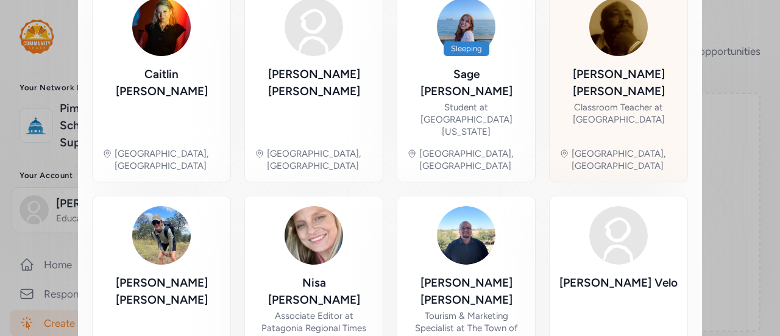
scroll to position [752, 0]
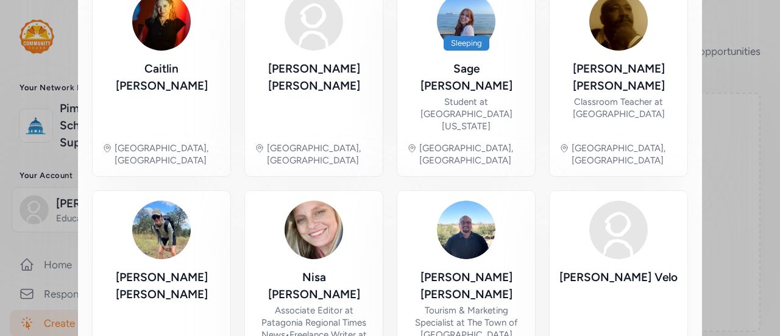
drag, startPoint x: 574, startPoint y: 297, endPoint x: 588, endPoint y: 298, distance: 13.5
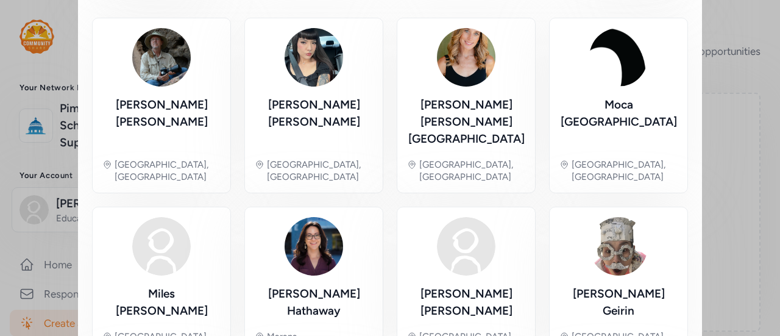
scroll to position [240, 0]
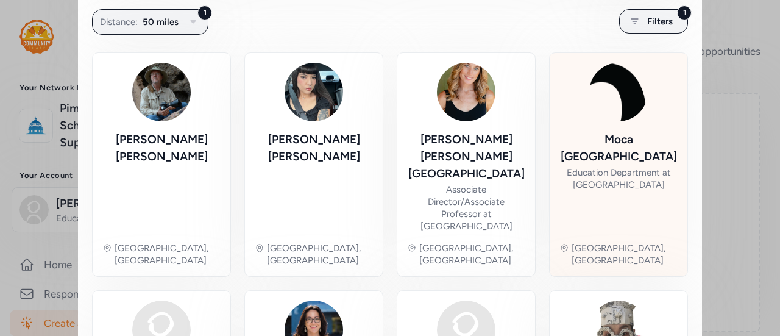
click at [607, 159] on div "[GEOGRAPHIC_DATA]" at bounding box center [618, 148] width 118 height 34
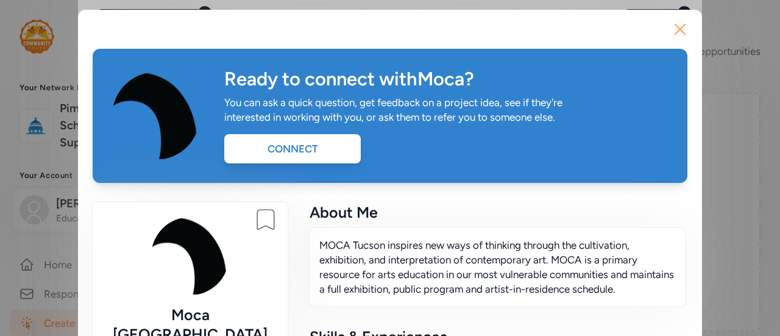
click at [679, 26] on icon "button" at bounding box center [680, 29] width 10 height 10
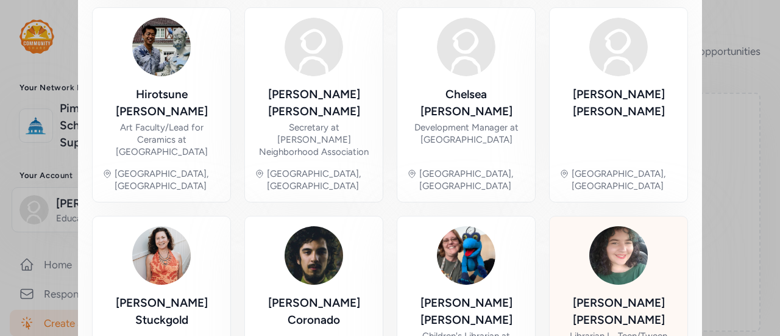
scroll to position [769, 0]
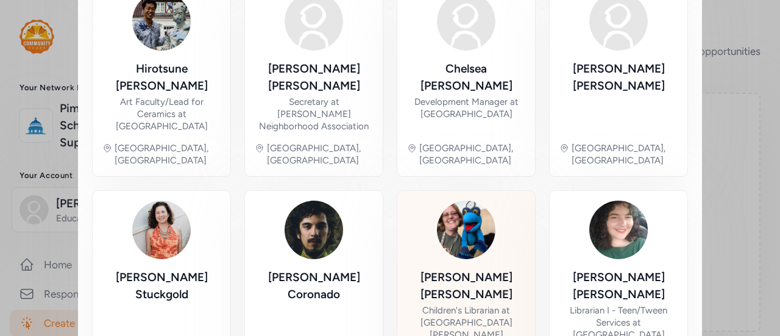
click at [462, 304] on div "Children's Librarian at [GEOGRAPHIC_DATA][PERSON_NAME]" at bounding box center [466, 322] width 118 height 37
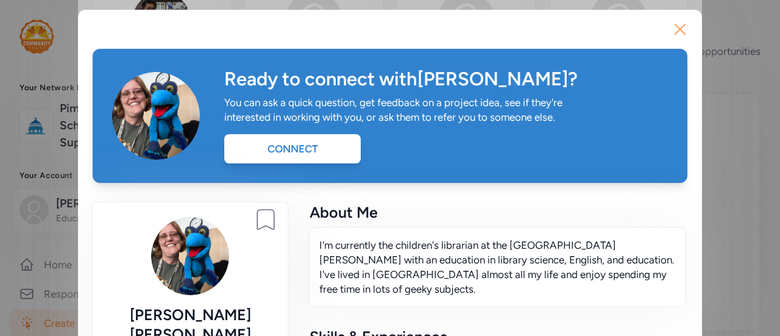
click at [680, 26] on icon "button" at bounding box center [679, 28] width 19 height 19
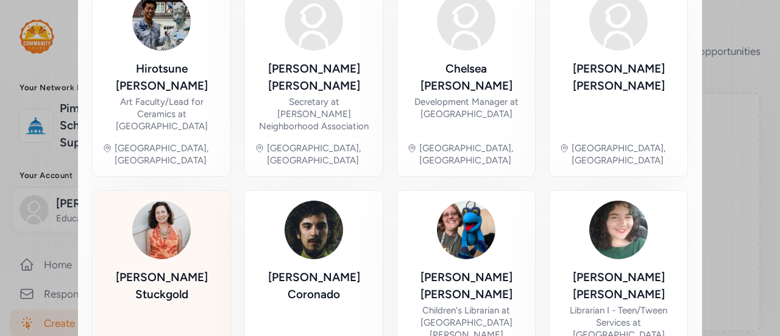
click at [176, 269] on div "[PERSON_NAME]" at bounding box center [161, 311] width 118 height 84
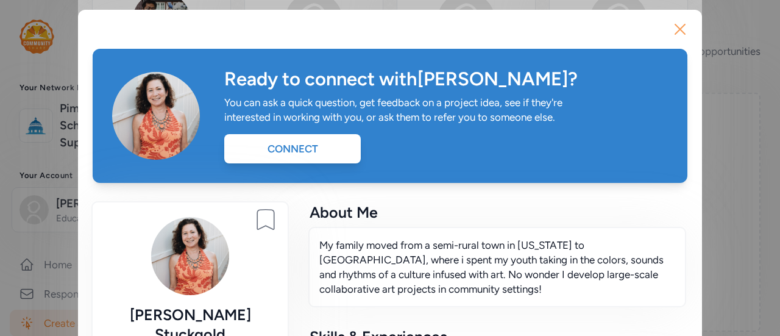
click at [676, 29] on icon "button" at bounding box center [679, 28] width 19 height 19
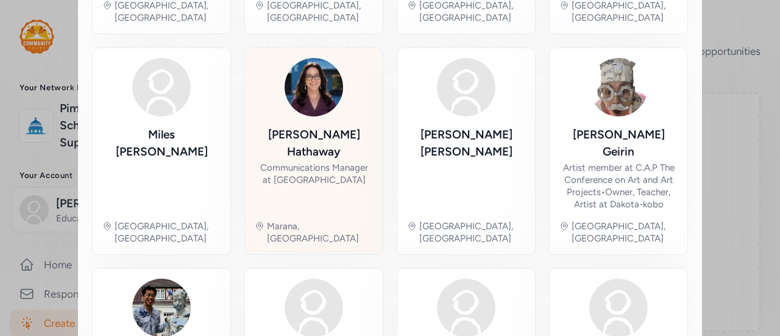
scroll to position [403, 0]
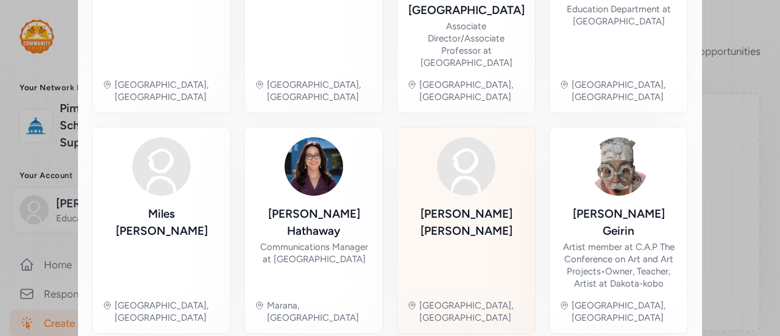
click at [461, 205] on div "[PERSON_NAME]" at bounding box center [466, 247] width 118 height 84
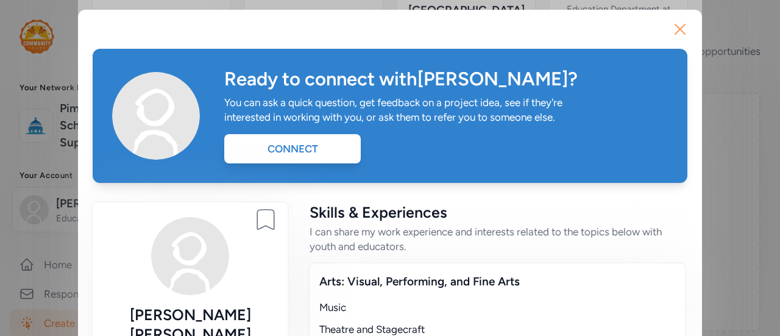
click at [675, 27] on icon "button" at bounding box center [679, 28] width 19 height 19
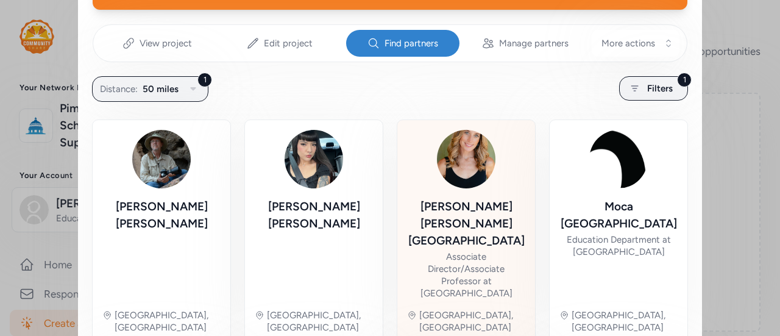
scroll to position [160, 0]
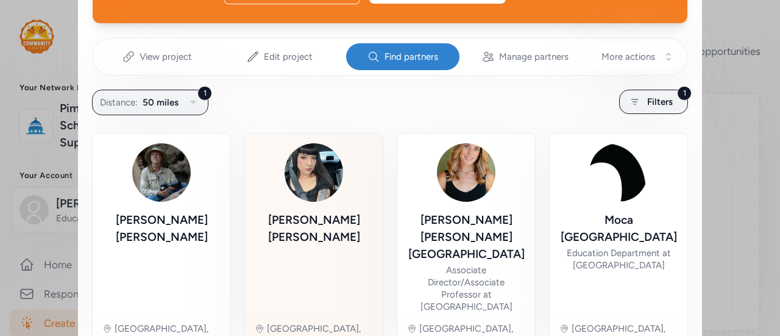
click at [289, 233] on div "[PERSON_NAME]" at bounding box center [314, 261] width 118 height 101
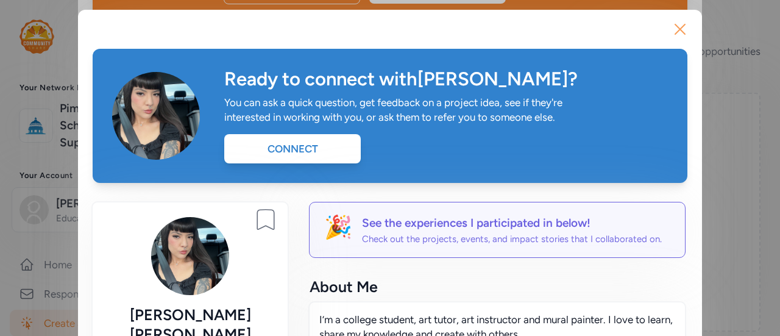
click at [674, 32] on icon "button" at bounding box center [679, 28] width 19 height 19
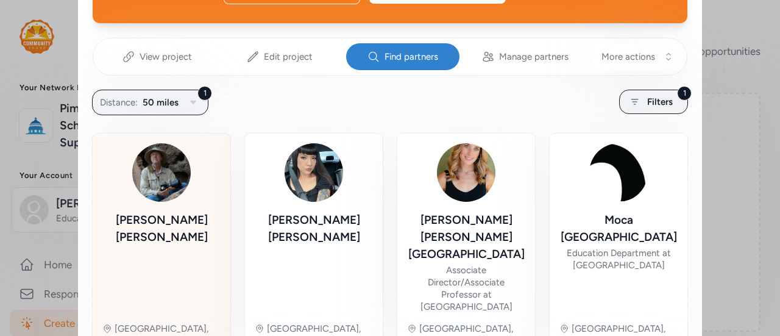
click at [152, 173] on img at bounding box center [161, 172] width 58 height 58
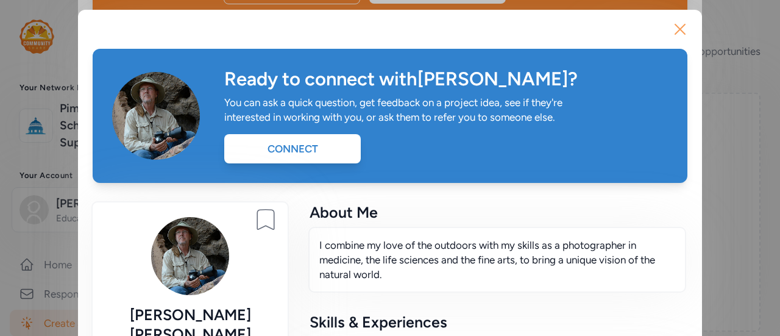
click at [677, 30] on icon "button" at bounding box center [679, 28] width 19 height 19
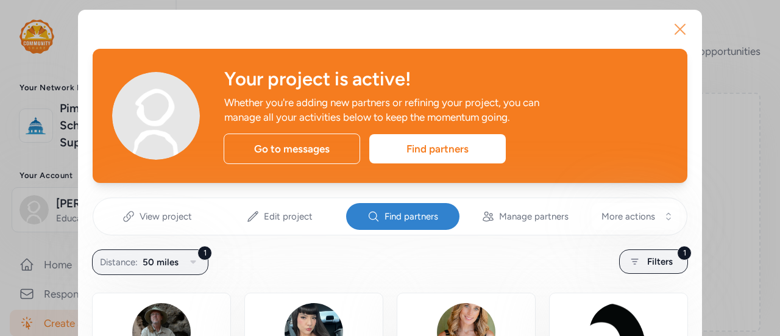
click at [674, 24] on icon "button" at bounding box center [679, 28] width 19 height 19
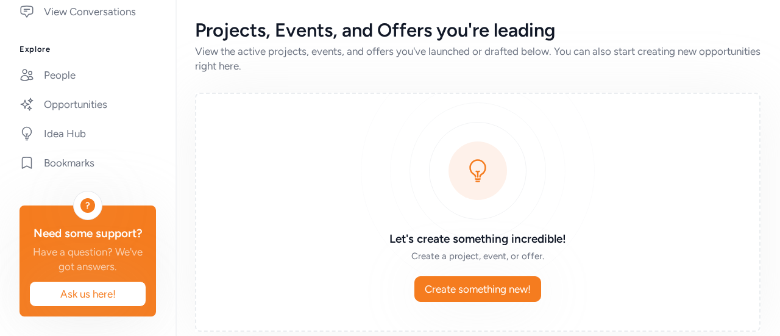
scroll to position [460, 0]
